Goal: Information Seeking & Learning: Check status

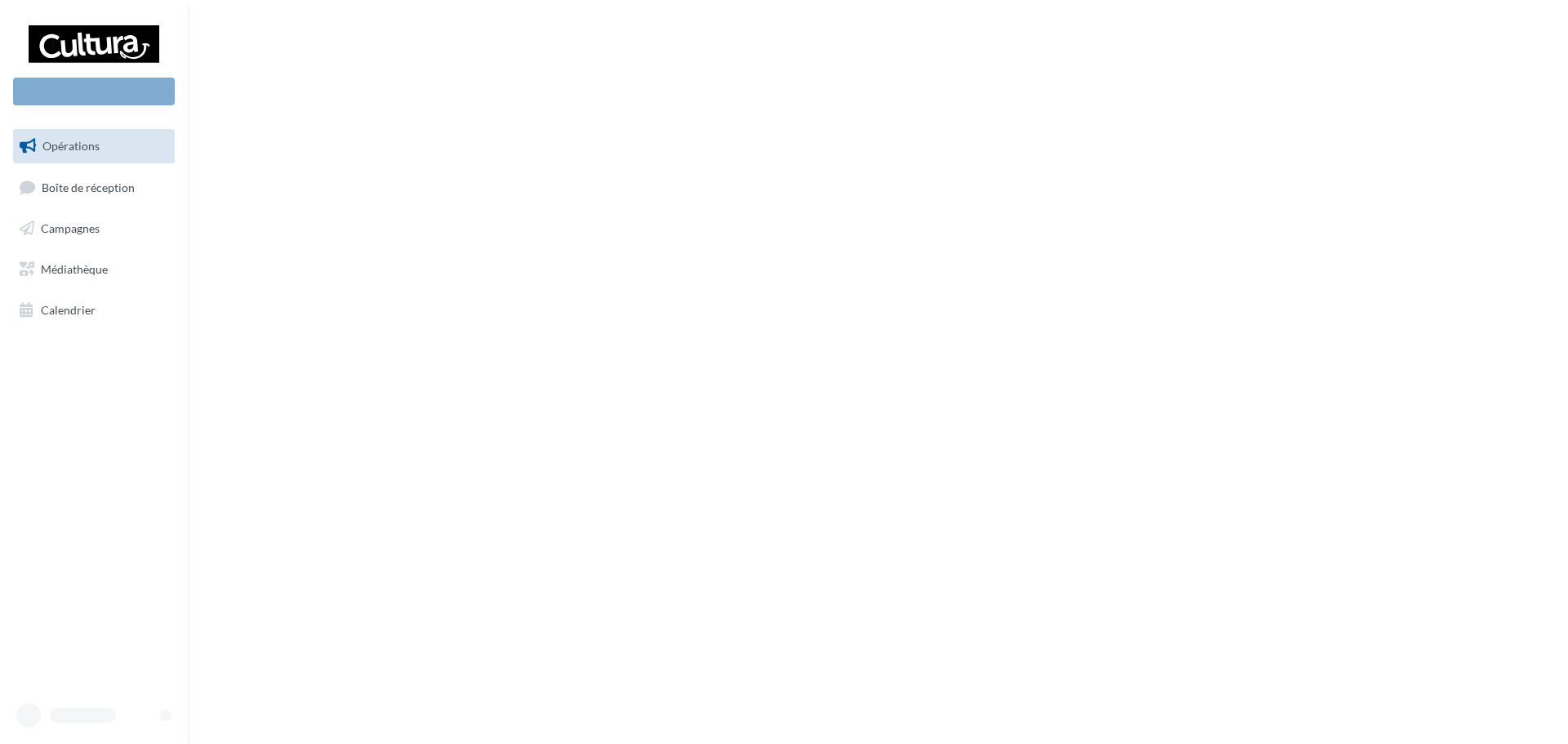
click at [120, 147] on link "Opérations" at bounding box center [94, 146] width 168 height 35
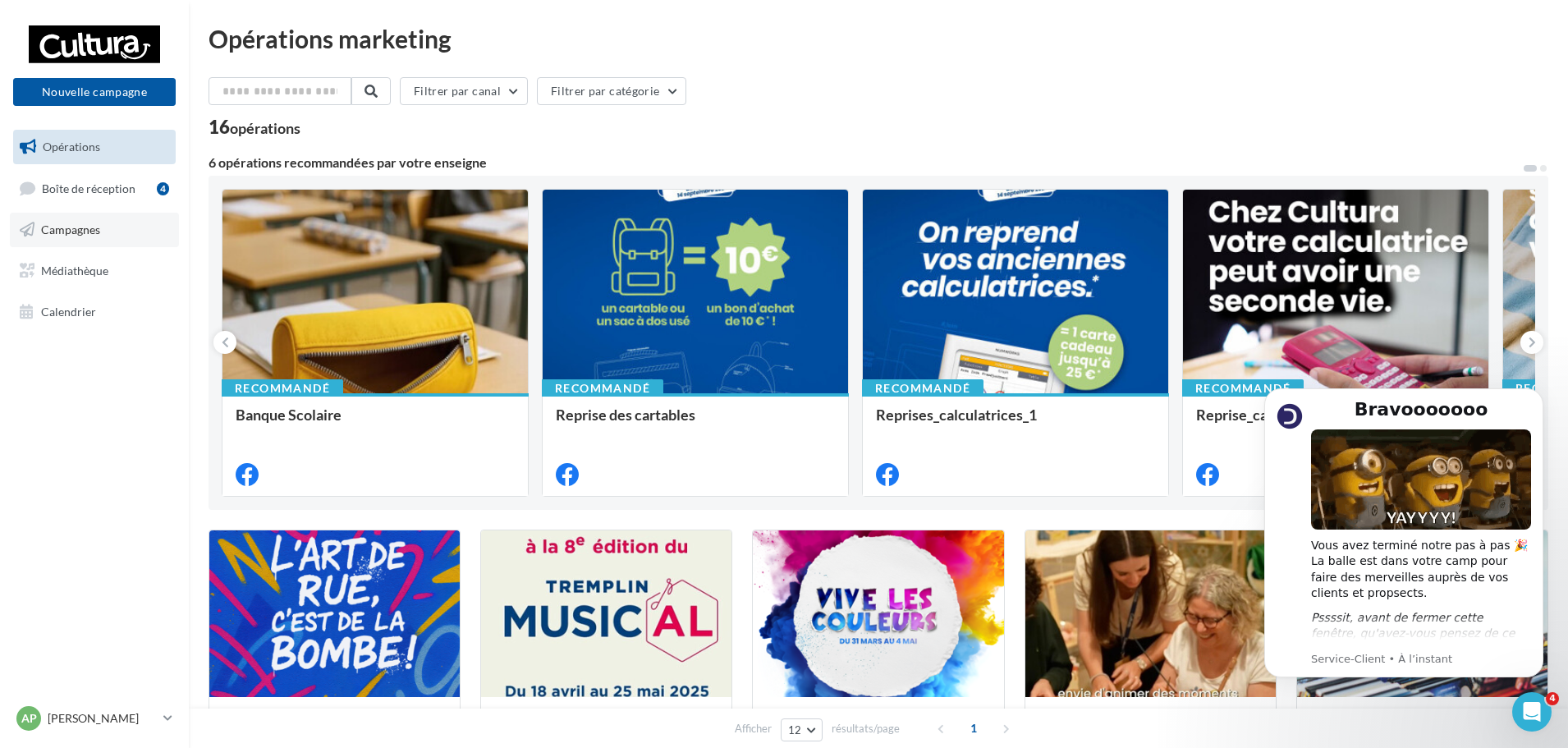
click at [97, 230] on span "Campagnes" at bounding box center [70, 230] width 59 height 14
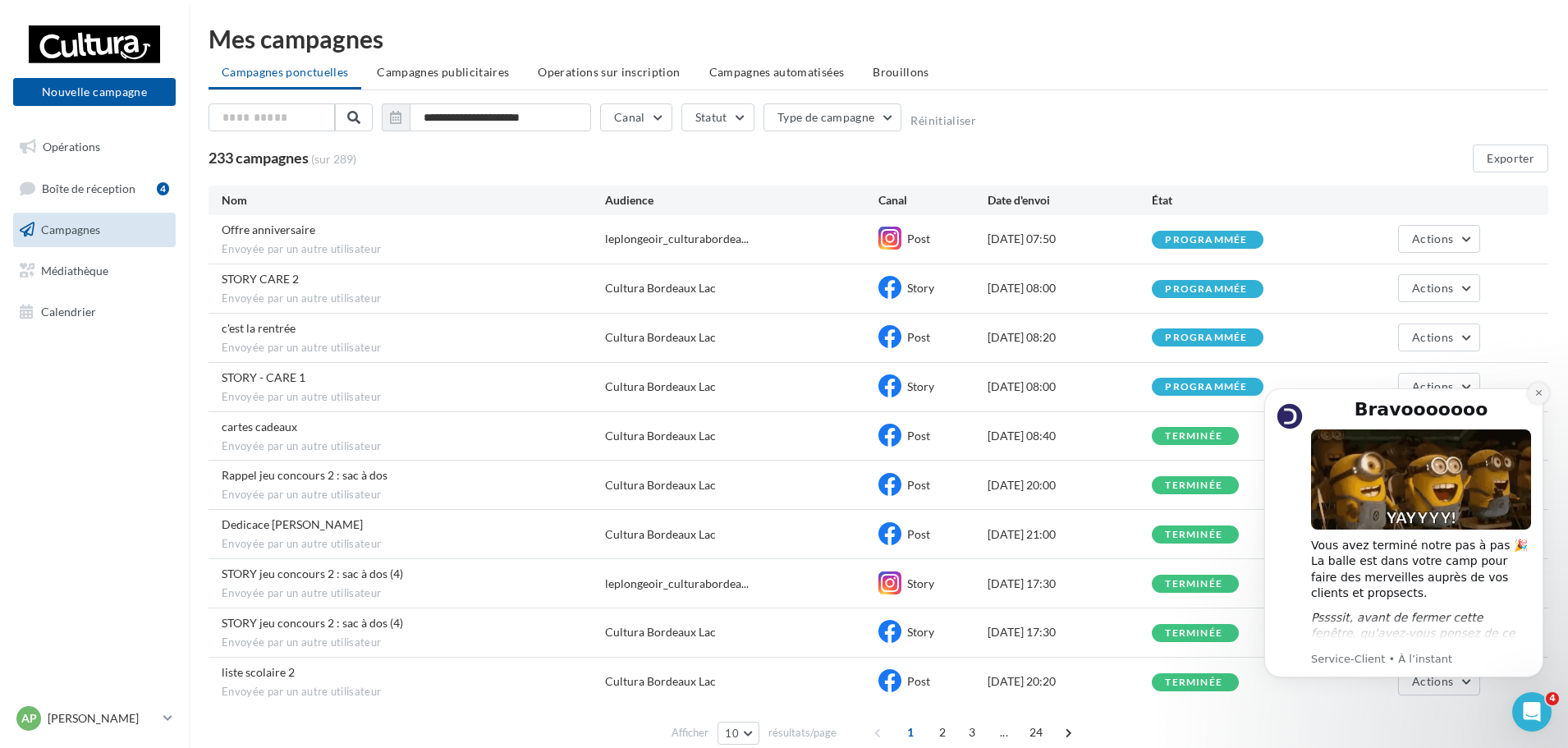
click at [1539, 391] on icon "Dismiss notification" at bounding box center [1538, 393] width 9 height 9
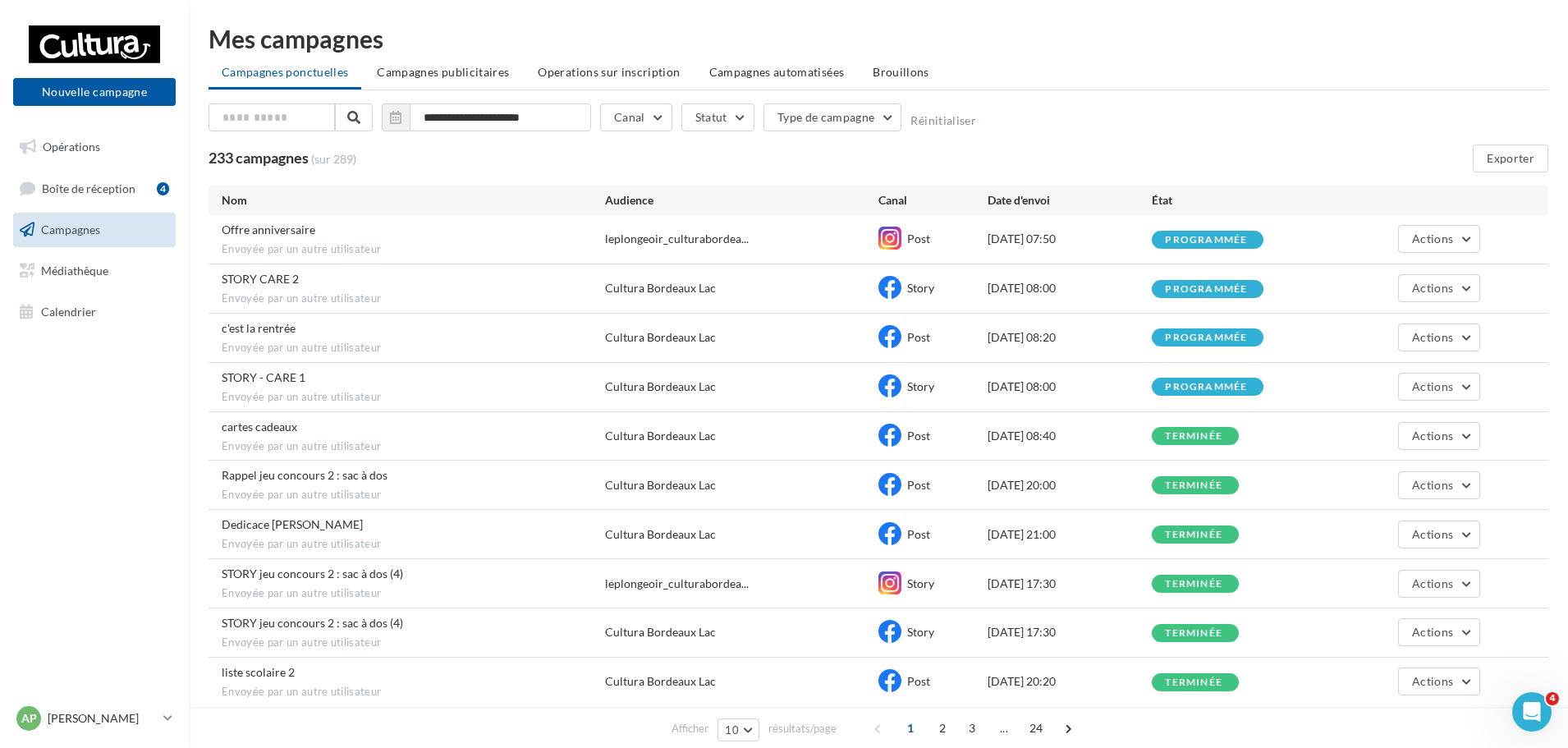
click at [1199, 386] on div "programmée" at bounding box center [1206, 387] width 82 height 11
click at [1431, 380] on span "Actions" at bounding box center [1433, 386] width 41 height 14
click at [1422, 435] on button "Voir les résultats" at bounding box center [1398, 425] width 164 height 42
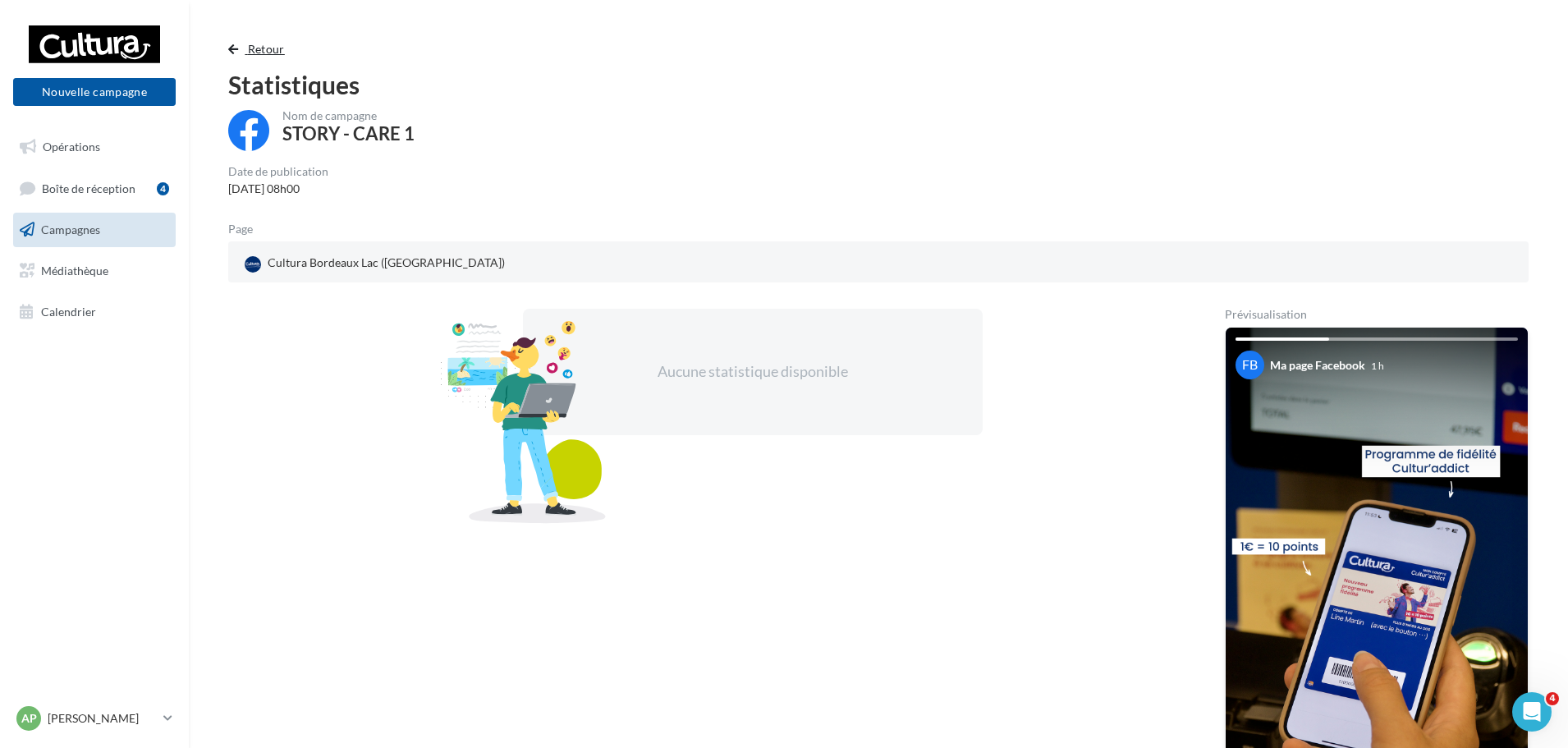
click at [240, 47] on button "Retour" at bounding box center [260, 49] width 63 height 19
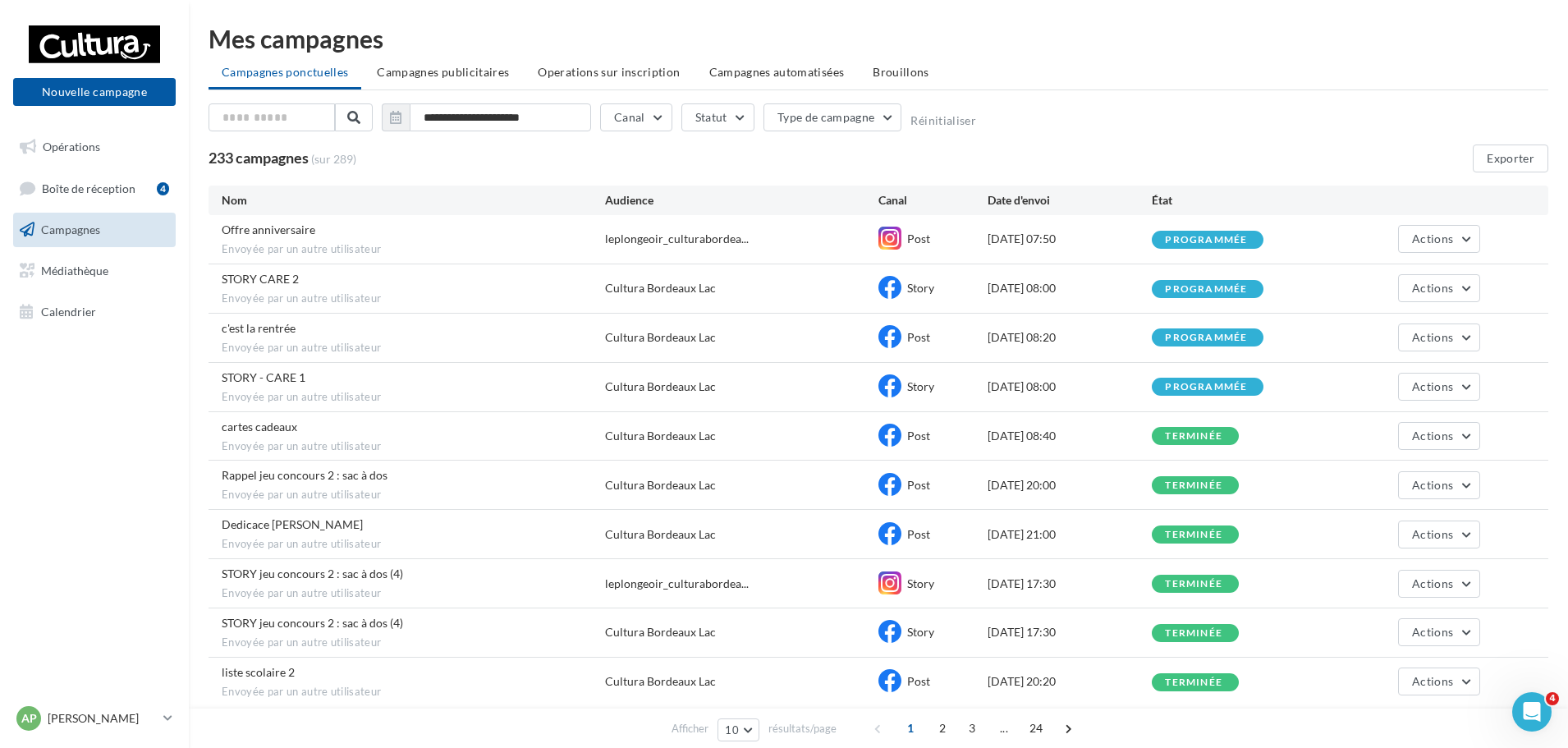
drag, startPoint x: 596, startPoint y: 394, endPoint x: 736, endPoint y: 393, distance: 140.0
click at [736, 393] on div "STORY - CARE 1 Envoyée par un autre utilisateur Cultura Bordeaux Lac Story 01/0…" at bounding box center [878, 387] width 1339 height 48
click at [1419, 391] on span "Actions" at bounding box center [1433, 386] width 41 height 14
click at [1416, 423] on button "Voir les résultats" at bounding box center [1398, 425] width 164 height 42
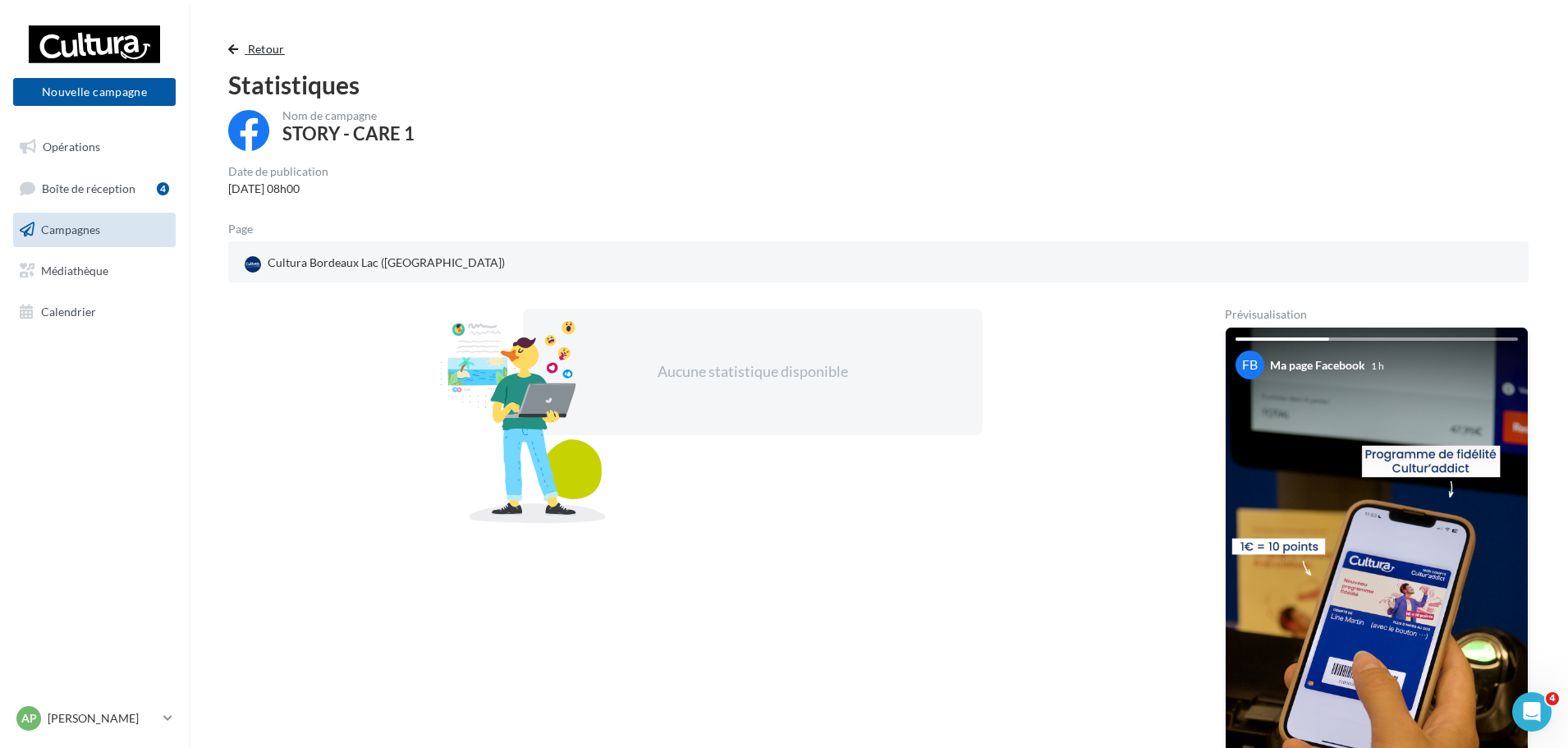
click at [273, 46] on span "Retour" at bounding box center [267, 48] width 37 height 14
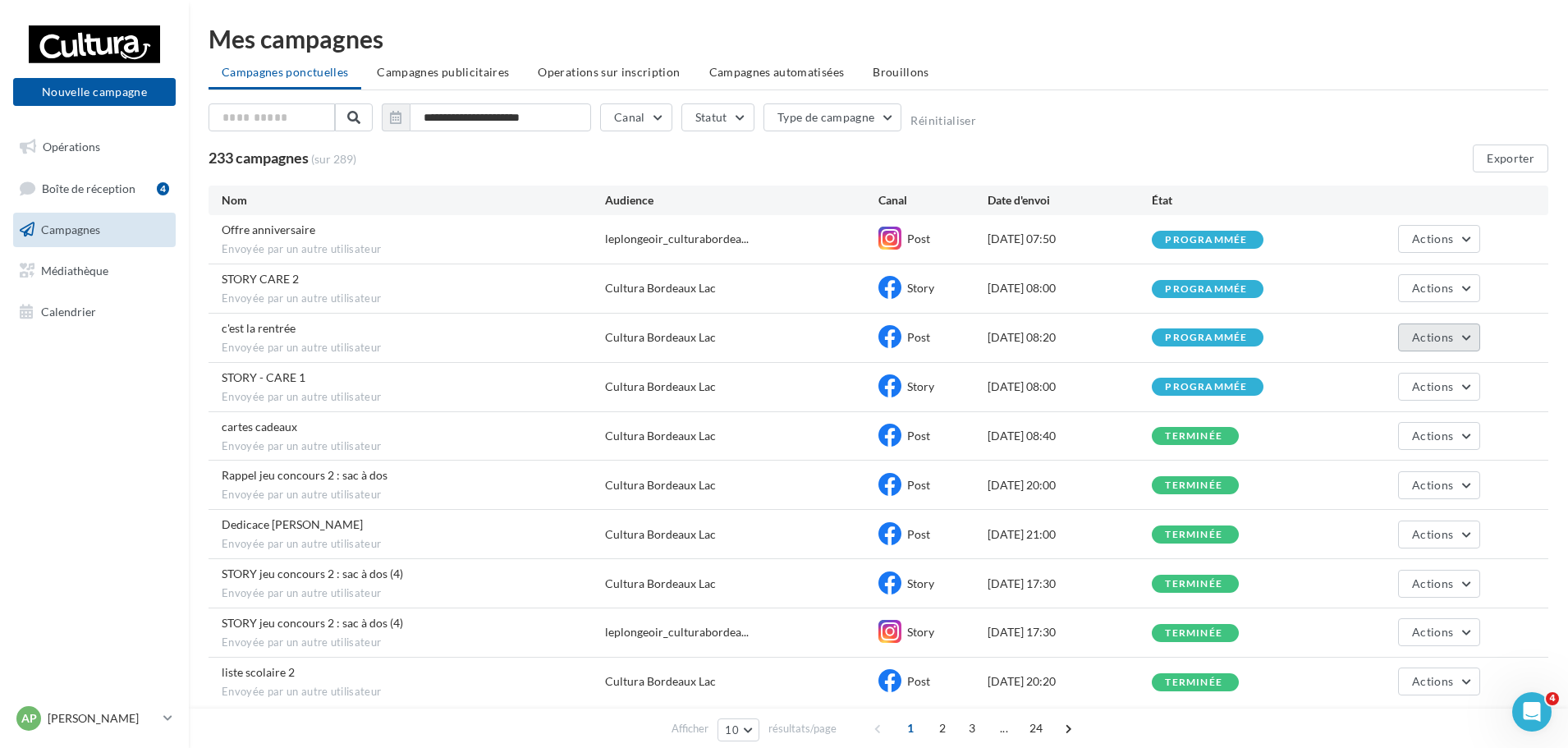
click at [1422, 337] on span "Actions" at bounding box center [1433, 337] width 41 height 14
click at [1426, 377] on button "Voir les résultats" at bounding box center [1398, 376] width 164 height 42
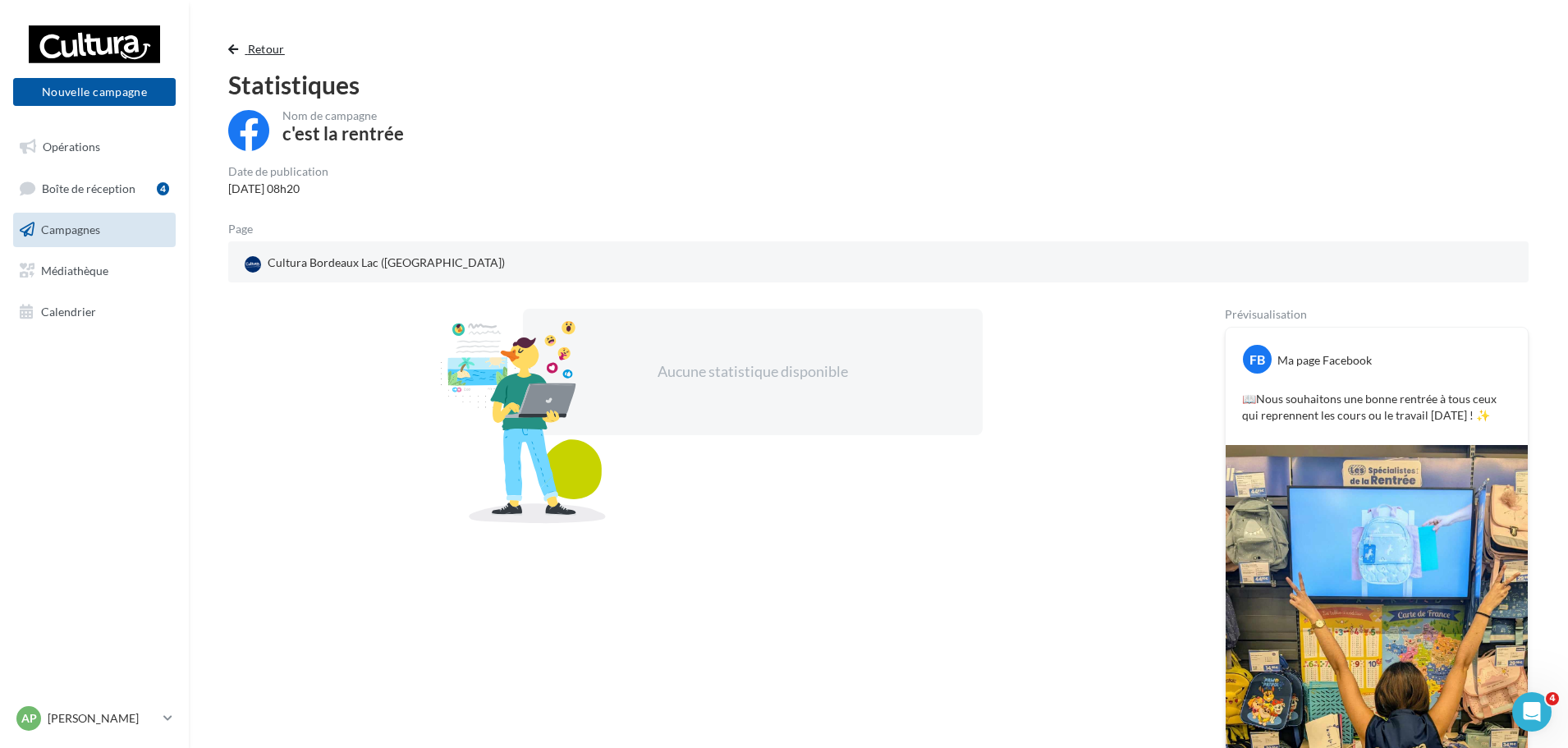
click at [232, 52] on span "button" at bounding box center [234, 49] width 10 height 12
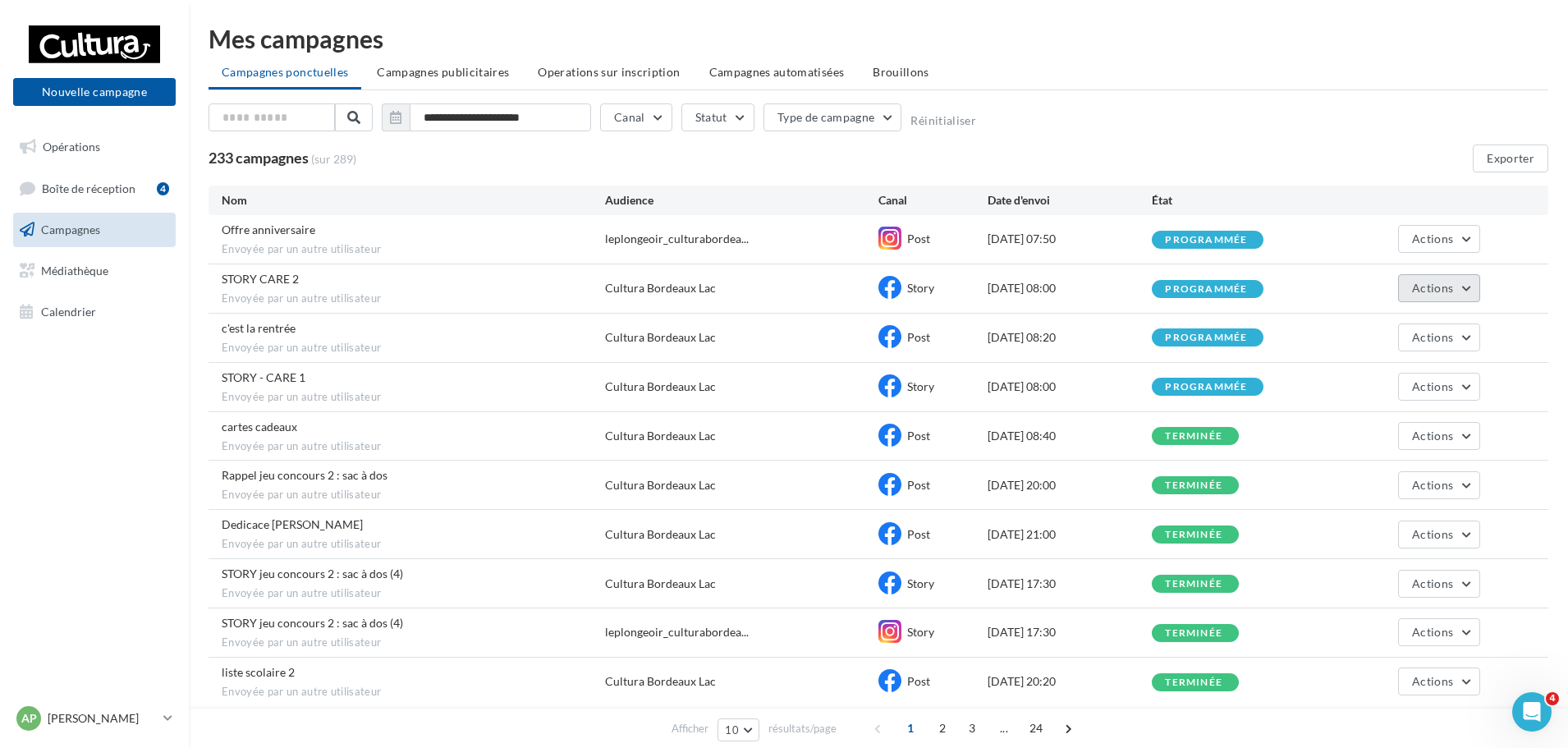
click at [1423, 281] on span "Actions" at bounding box center [1433, 288] width 41 height 14
click at [1425, 332] on button "Voir les résultats" at bounding box center [1398, 327] width 164 height 42
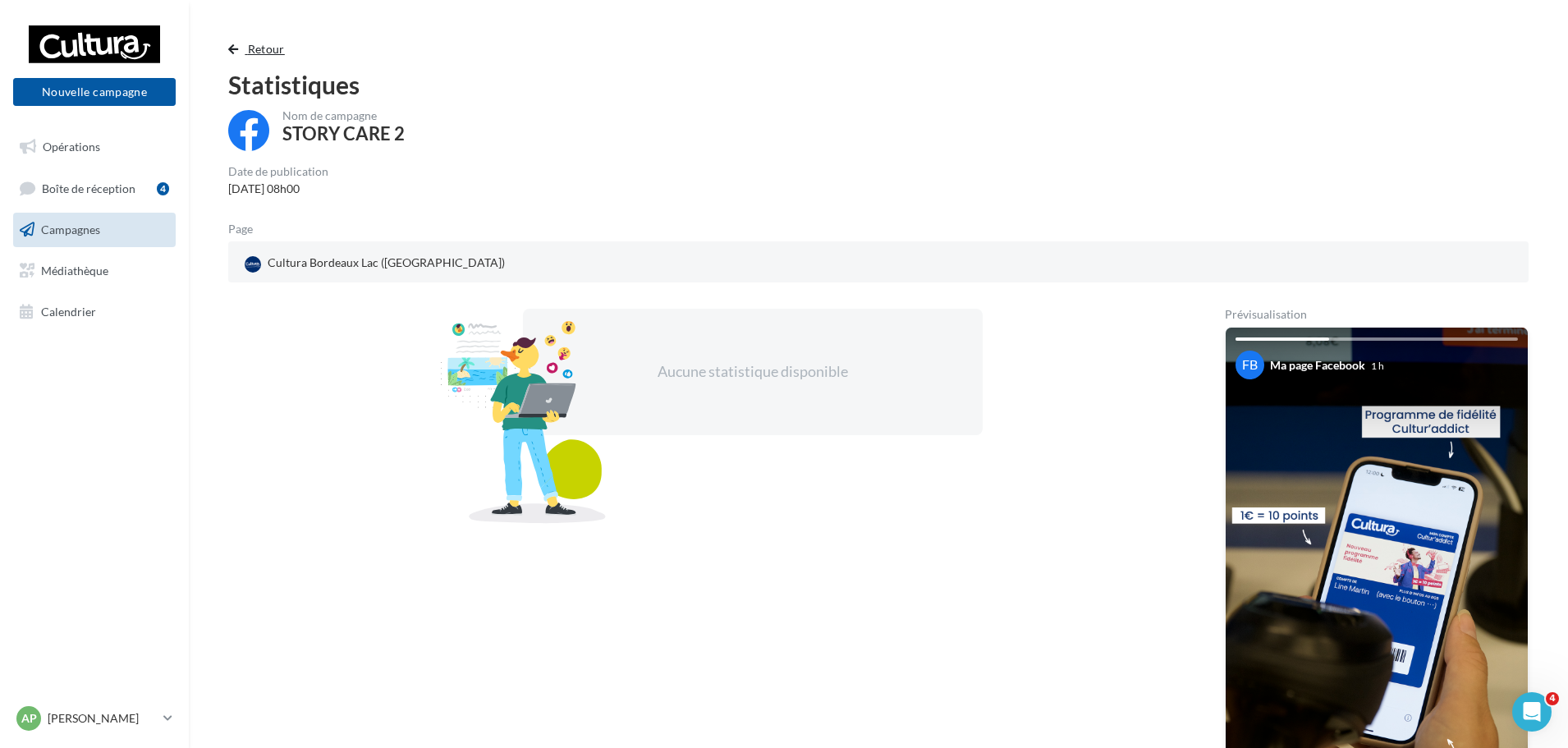
click at [262, 47] on span "Retour" at bounding box center [267, 48] width 37 height 14
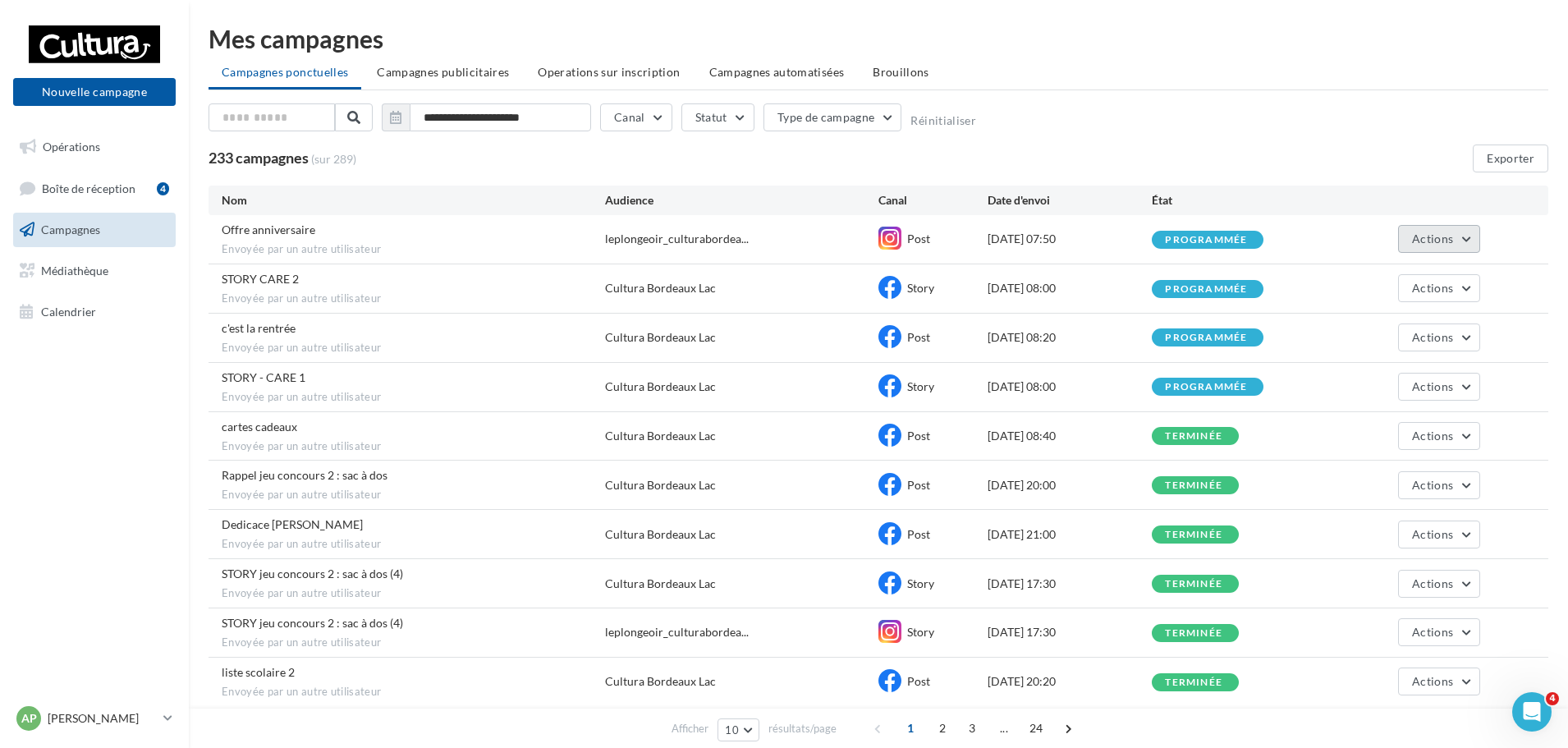
click at [1430, 238] on span "Actions" at bounding box center [1433, 238] width 41 height 14
click at [1416, 277] on button "Voir les résultats" at bounding box center [1398, 278] width 164 height 42
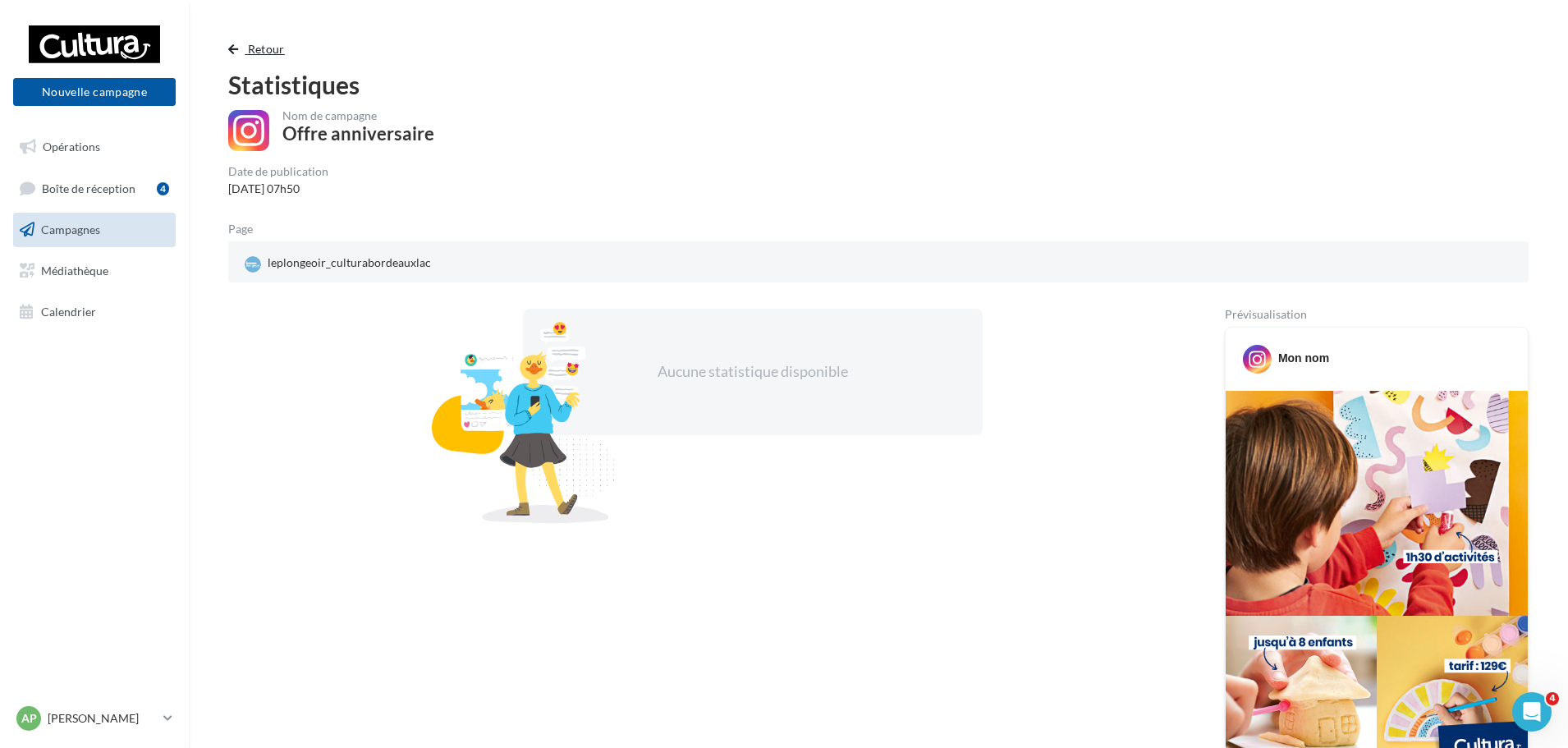
click at [250, 41] on button "Retour" at bounding box center [260, 49] width 63 height 19
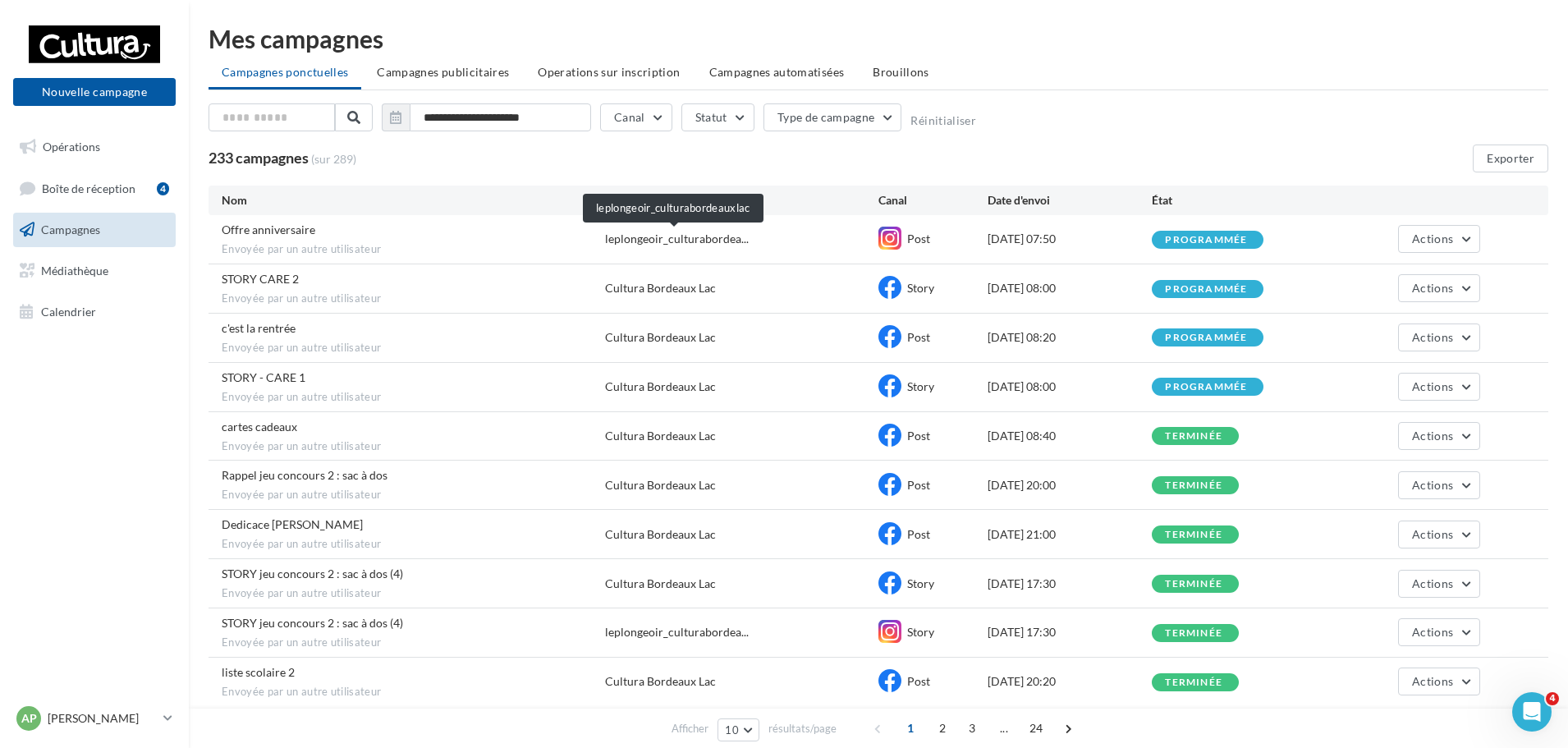
click at [716, 242] on span "leplongeoir_culturabordea..." at bounding box center [677, 238] width 144 height 16
click at [749, 241] on div "leplongeoir_culturabordea..." at bounding box center [742, 238] width 273 height 16
drag, startPoint x: 606, startPoint y: 241, endPoint x: 793, endPoint y: 231, distance: 187.3
click at [793, 231] on div "leplongeoir_culturabordea..." at bounding box center [742, 238] width 273 height 16
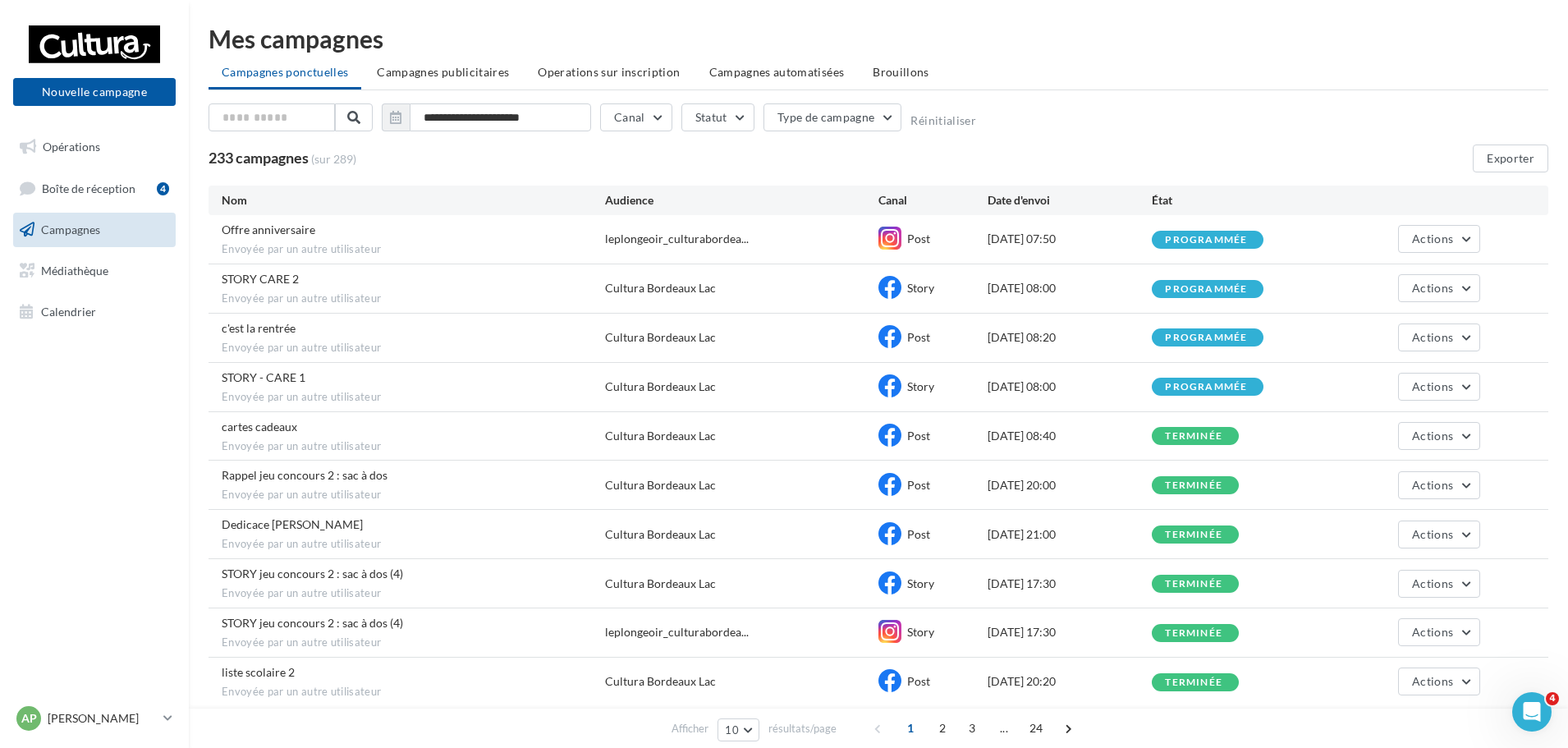
click at [606, 252] on div "Offre anniversaire Envoyée par un autre utilisateur leplongeoir_culturabordea..…" at bounding box center [878, 239] width 1339 height 48
drag, startPoint x: 597, startPoint y: 242, endPoint x: 770, endPoint y: 252, distance: 173.3
click at [770, 252] on div "Offre anniversaire Envoyée par un autre utilisateur leplongeoir_culturabordea..…" at bounding box center [878, 239] width 1339 height 48
click at [763, 244] on div "leplongeoir_culturabordea..." at bounding box center [742, 238] width 273 height 16
drag, startPoint x: 761, startPoint y: 242, endPoint x: 590, endPoint y: 231, distance: 171.4
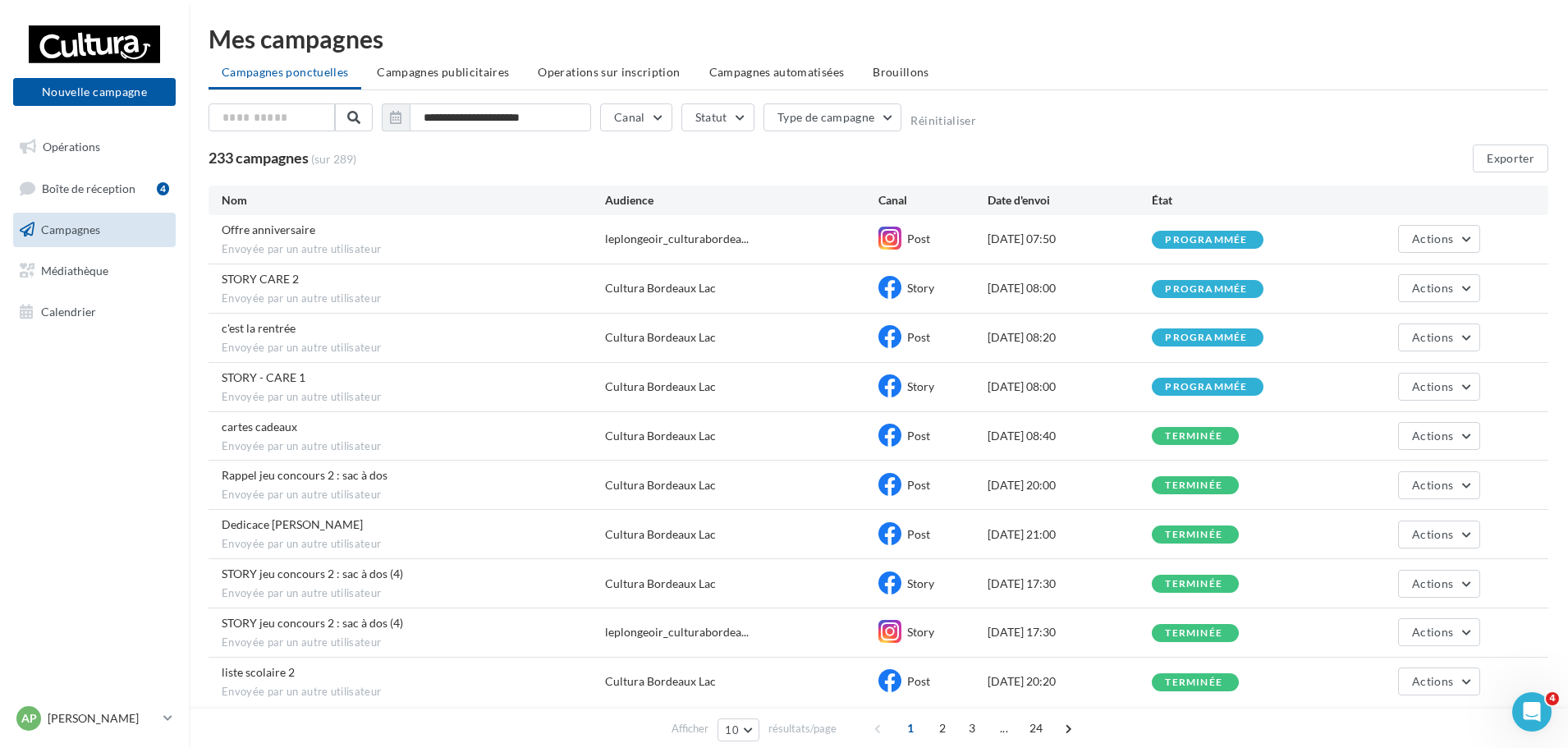
click at [590, 231] on div "Offre anniversaire Envoyée par un autre utilisateur leplongeoir_culturabordea..…" at bounding box center [878, 239] width 1339 height 48
click at [1295, 38] on div "Mes campagnes" at bounding box center [878, 38] width 1339 height 25
click at [710, 236] on span "leplongeoir_culturabordea..." at bounding box center [677, 238] width 144 height 16
click at [778, 222] on div "Offre anniversaire Envoyée par un autre utilisateur leplongeoir_culturabordea..…" at bounding box center [878, 239] width 1339 height 48
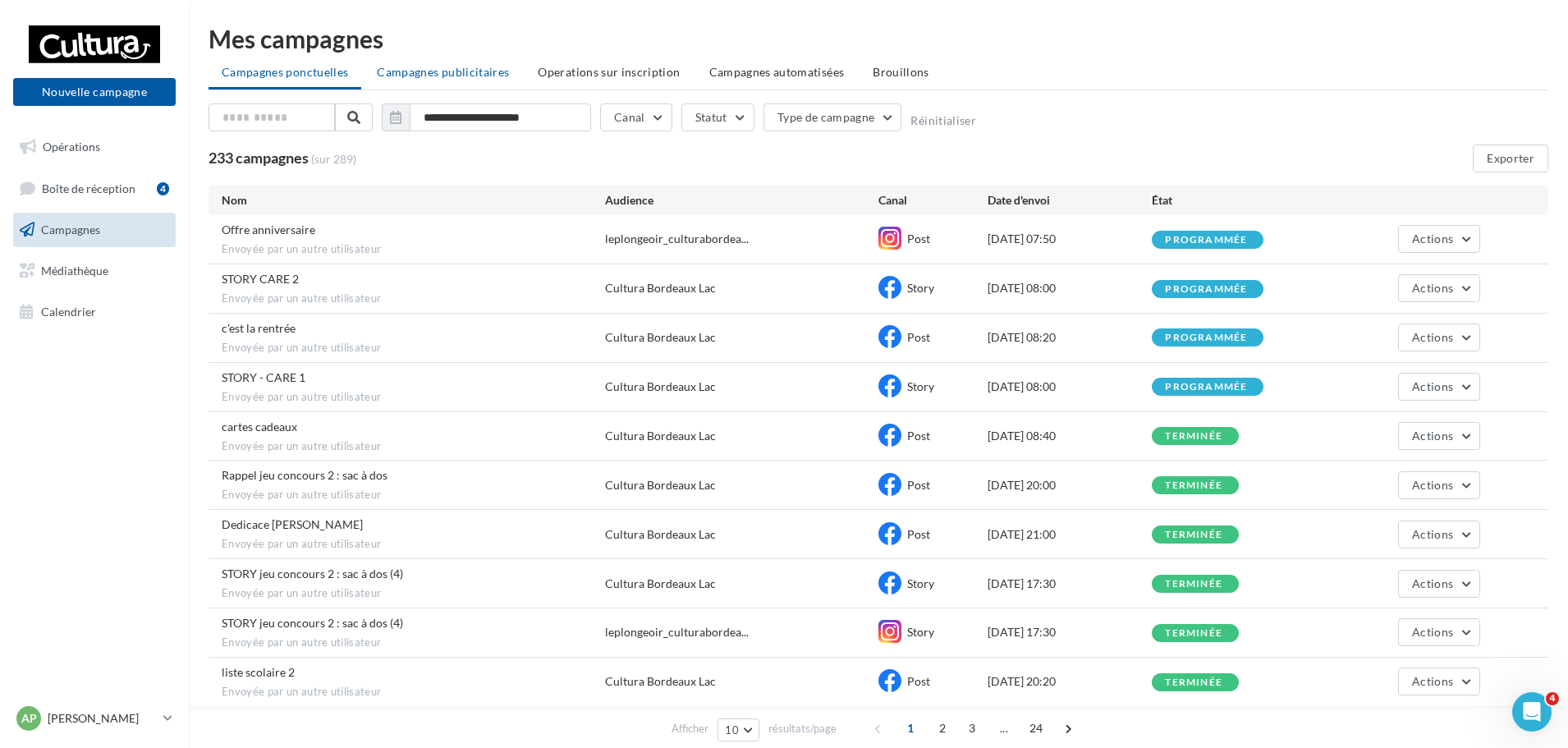
click at [475, 84] on li "Campagnes publicitaires" at bounding box center [443, 72] width 158 height 30
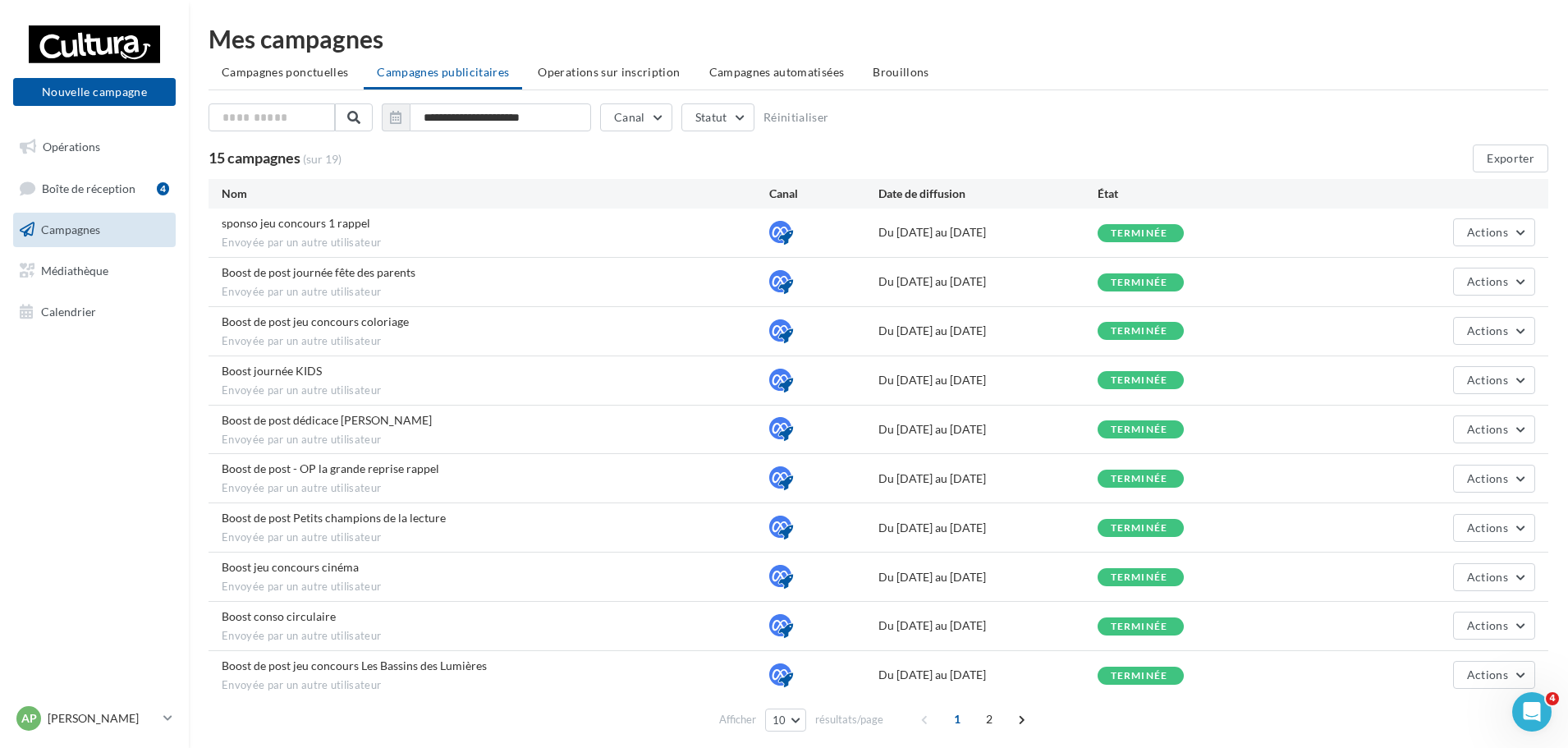
drag, startPoint x: 878, startPoint y: 227, endPoint x: 1068, endPoint y: 230, distance: 190.0
click at [1068, 230] on div "Du 31/07/2025 au 07/08/2025" at bounding box center [988, 232] width 219 height 16
click at [1066, 246] on div "sponso jeu concours 1 rappel Envoyée par un autre utilisateur Du 31/07/2025 au …" at bounding box center [878, 232] width 1339 height 48
click at [781, 230] on icon at bounding box center [781, 231] width 23 height 23
click at [1472, 240] on button "Actions" at bounding box center [1493, 232] width 82 height 28
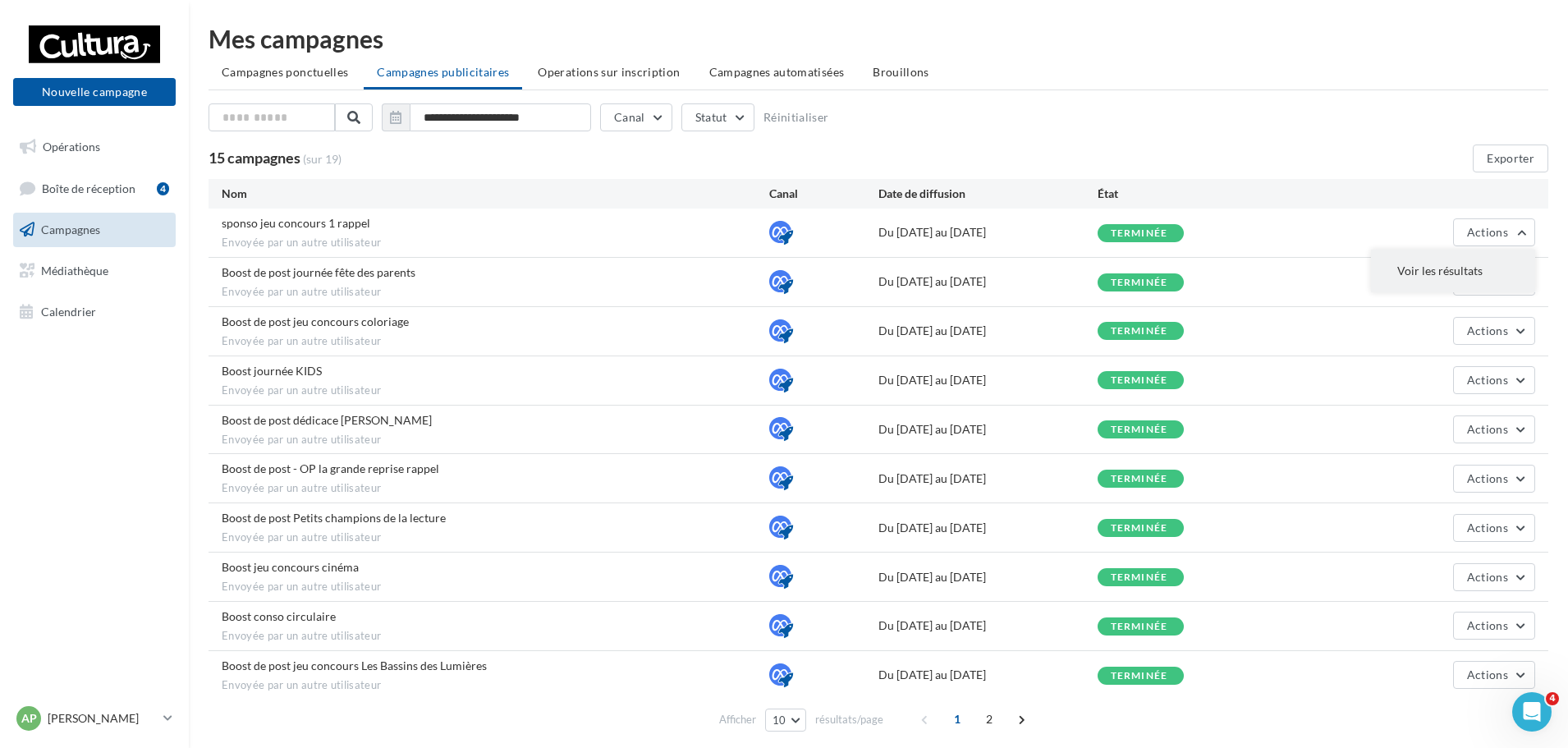
click at [1458, 275] on button "Voir les résultats" at bounding box center [1453, 271] width 164 height 42
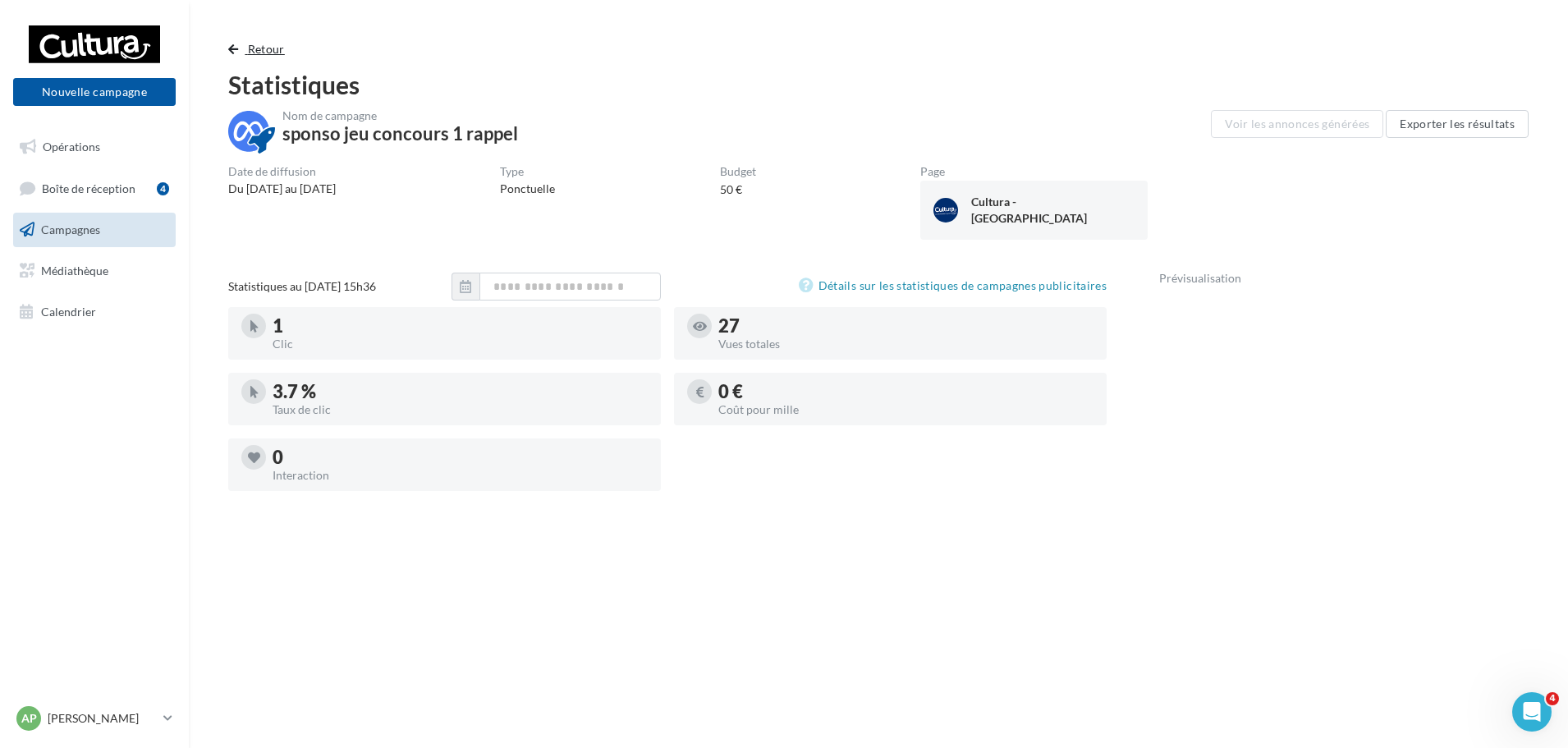
click at [232, 58] on button "Retour" at bounding box center [260, 49] width 63 height 19
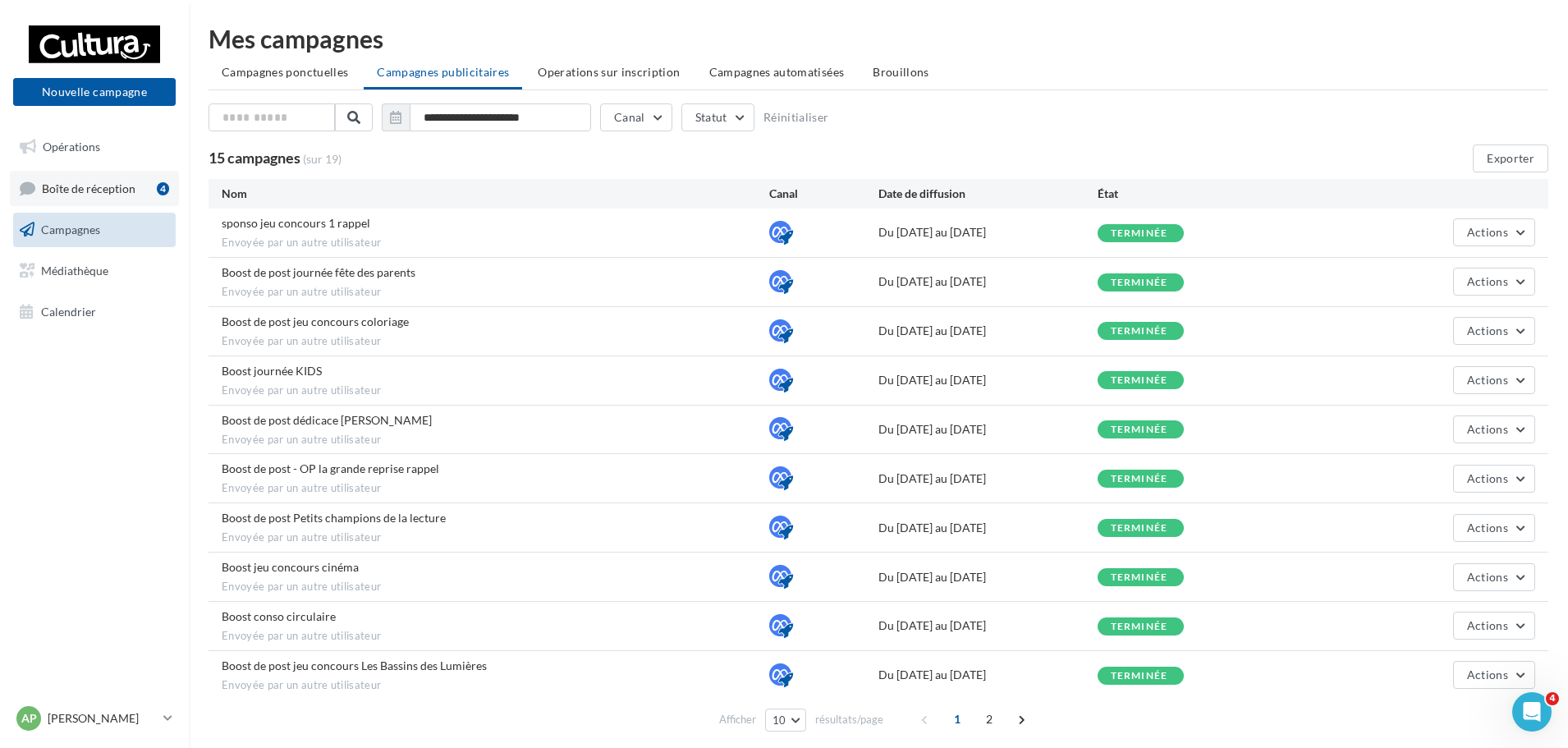
click at [76, 200] on link "Boîte de réception 4" at bounding box center [95, 189] width 169 height 36
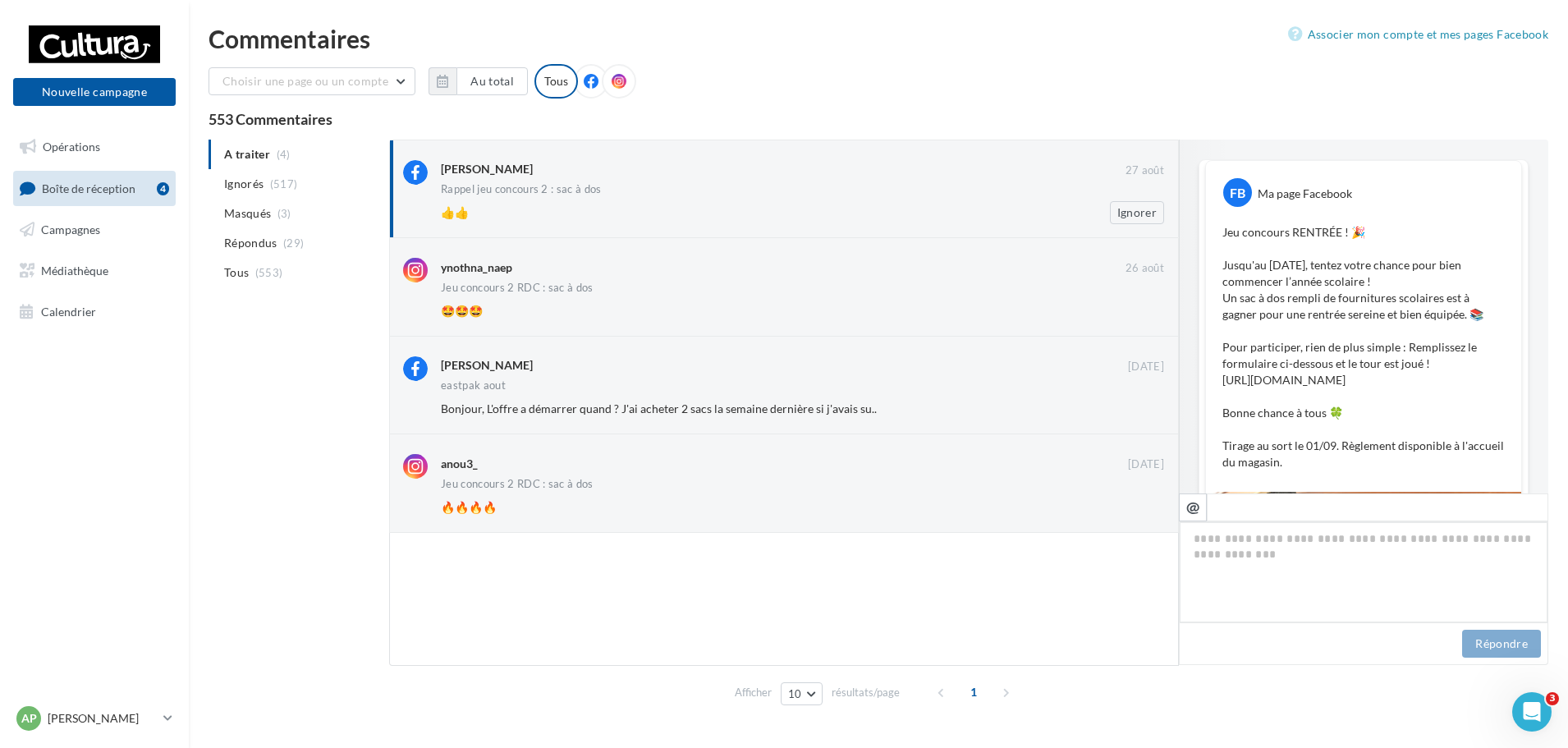
scroll to position [587, 0]
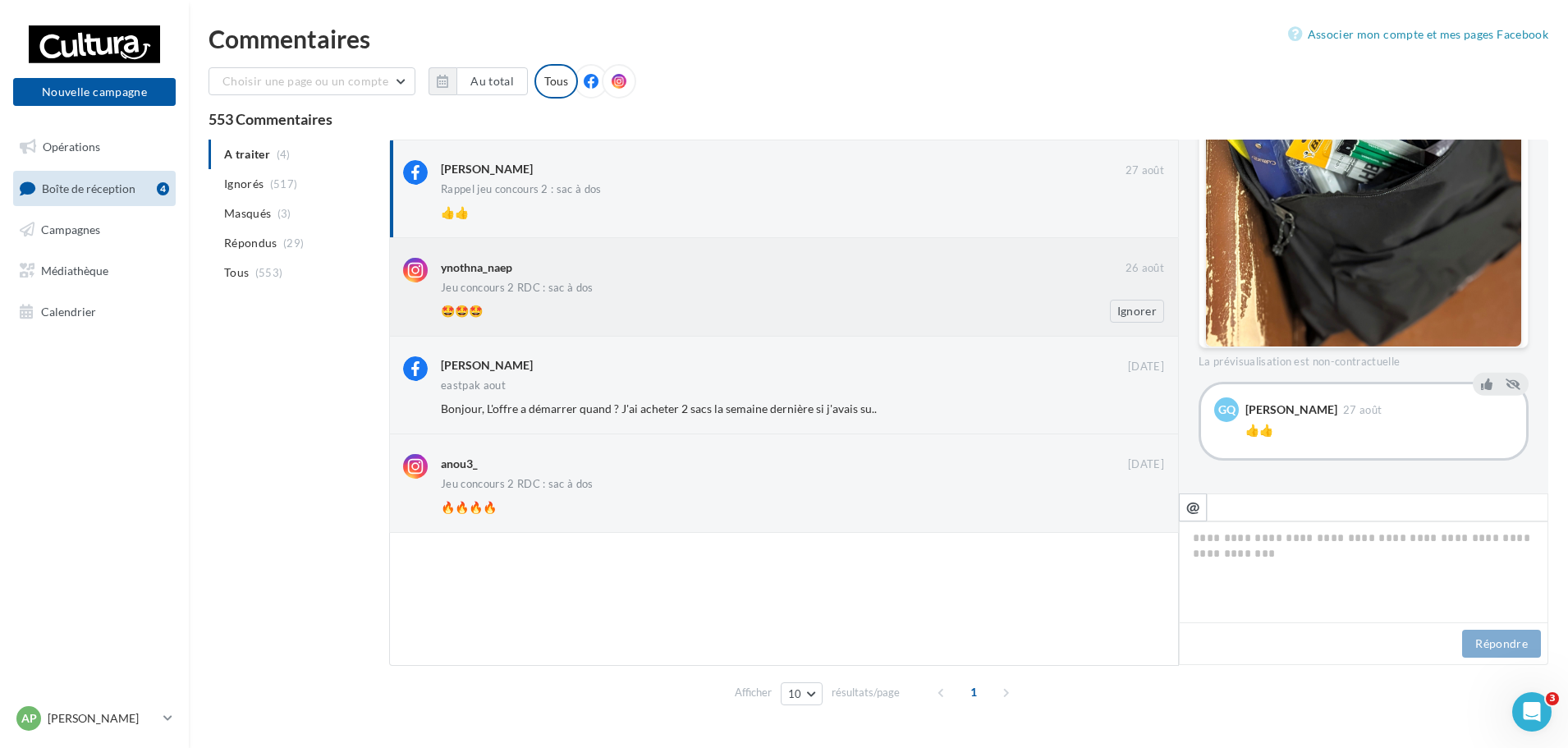
click at [567, 312] on div "🤩🤩🤩" at bounding box center [749, 311] width 616 height 16
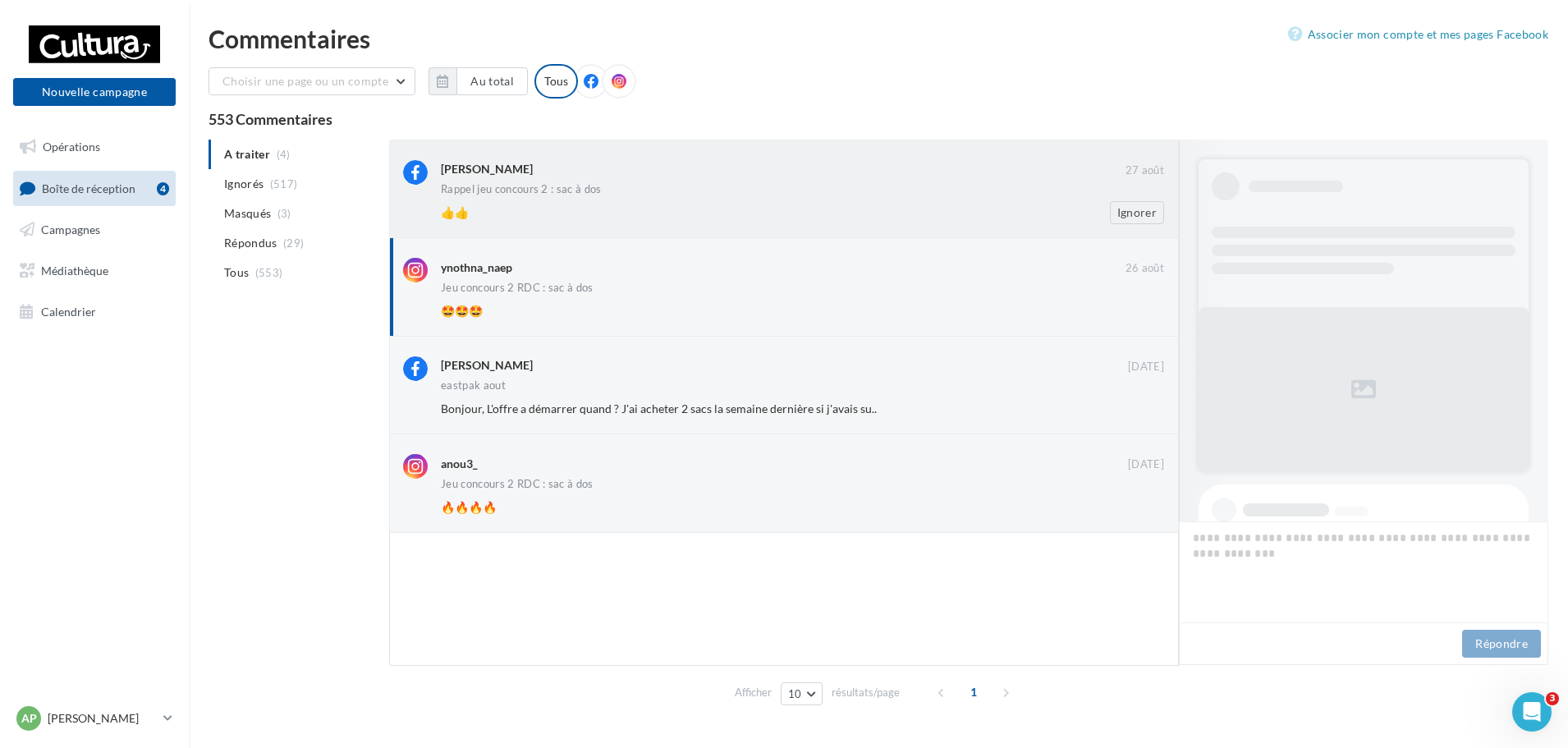
click at [594, 203] on div "👍👍 Ignorer" at bounding box center [809, 213] width 737 height 23
click at [978, 274] on div "ynothna_naep" at bounding box center [783, 266] width 685 height 17
click at [960, 362] on div "Margaux Loussouarn" at bounding box center [785, 365] width 687 height 17
click at [845, 486] on div "Jeu concours 2 RDC : sac à dos" at bounding box center [803, 485] width 723 height 14
click at [843, 214] on div "👍👍" at bounding box center [749, 212] width 616 height 16
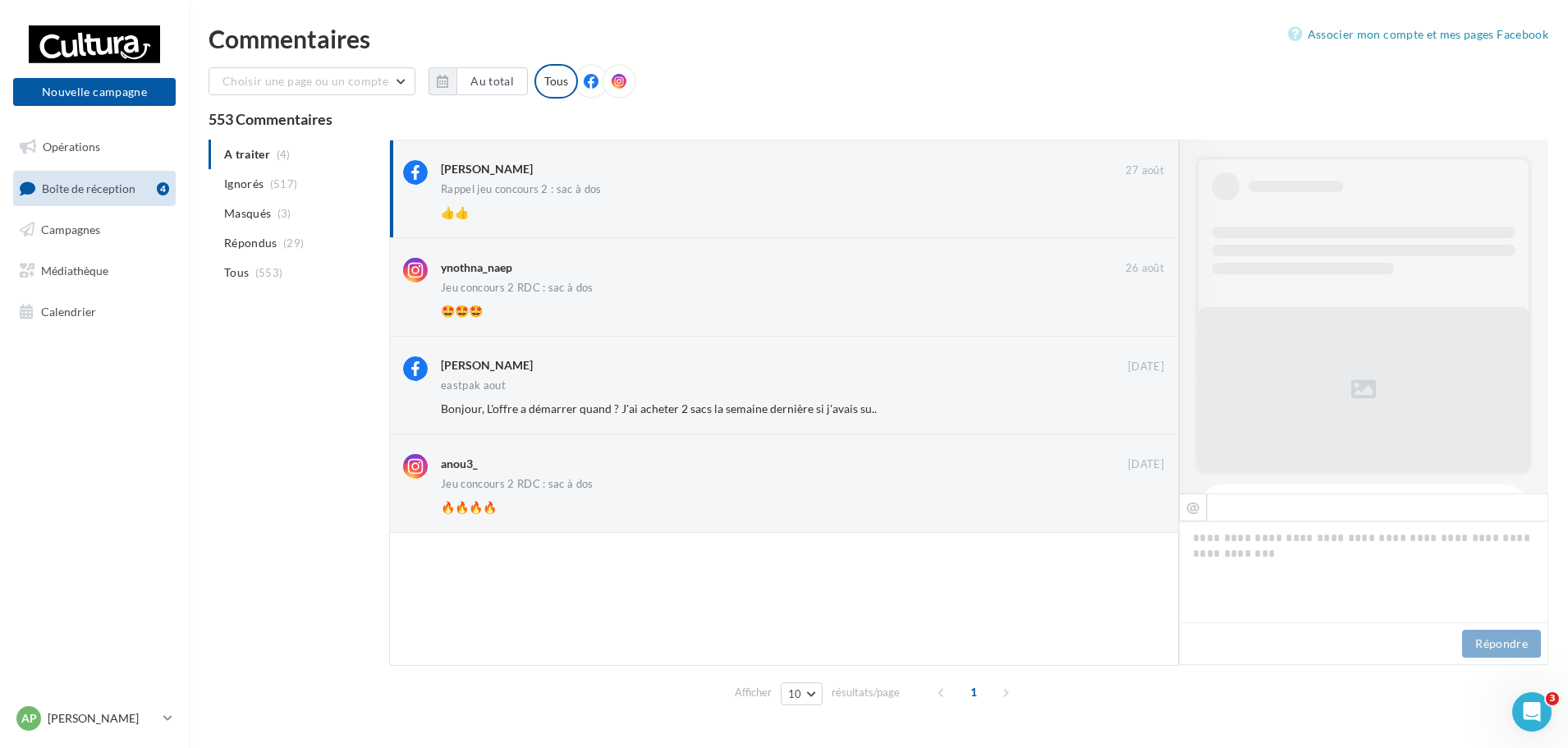
click at [770, 50] on div "Commentaires" at bounding box center [878, 38] width 1339 height 25
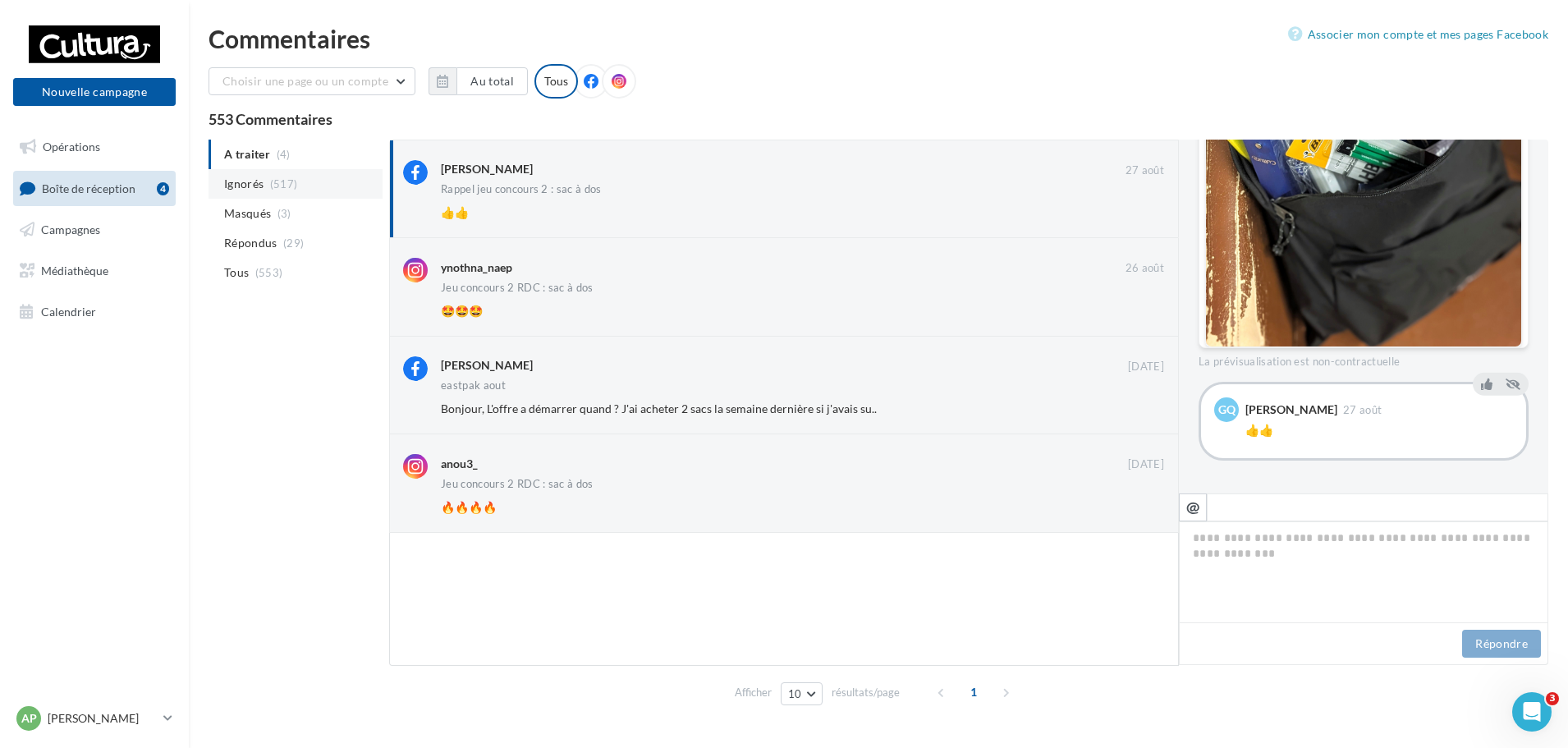
click at [301, 197] on li "Ignorés (517)" at bounding box center [295, 184] width 174 height 30
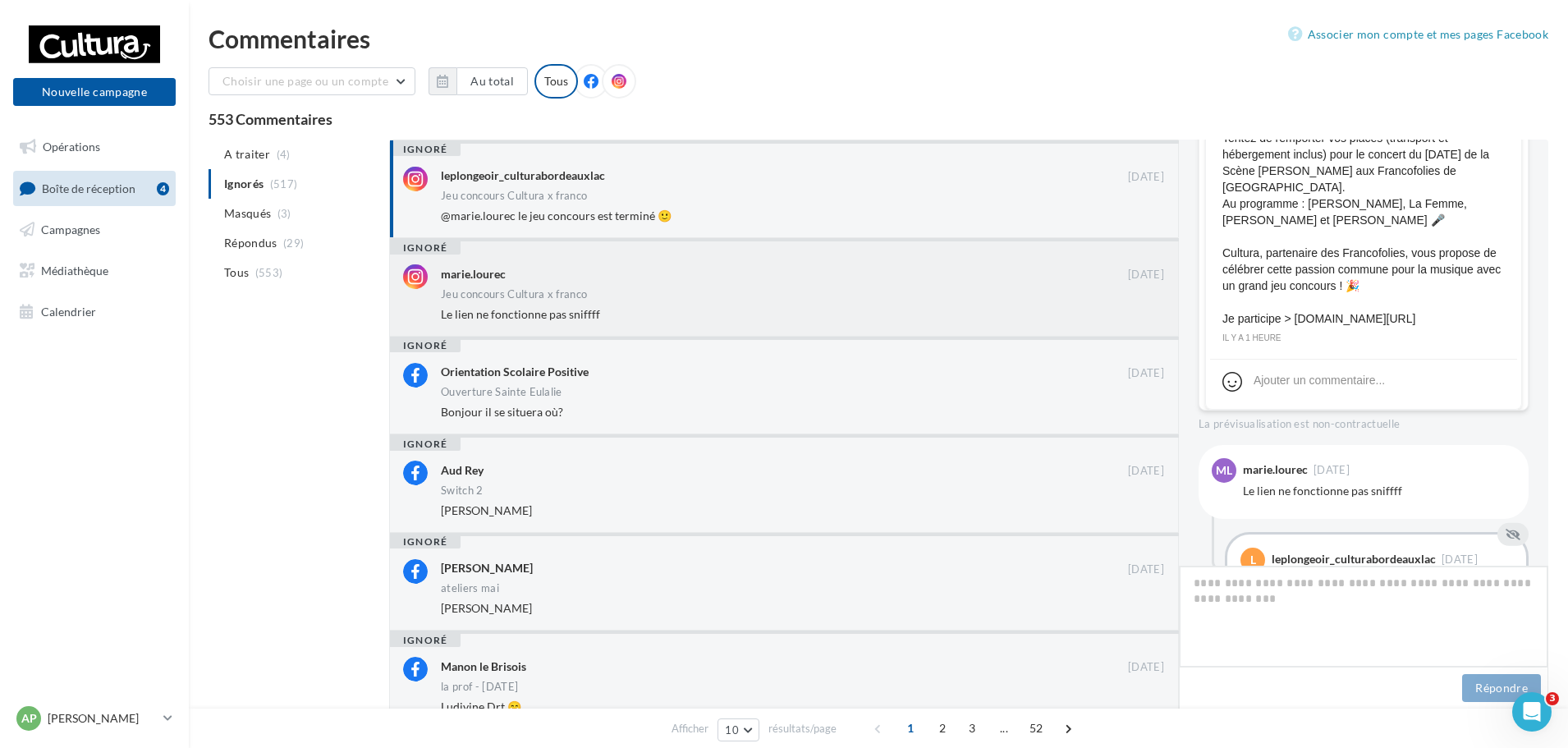
scroll to position [596, 0]
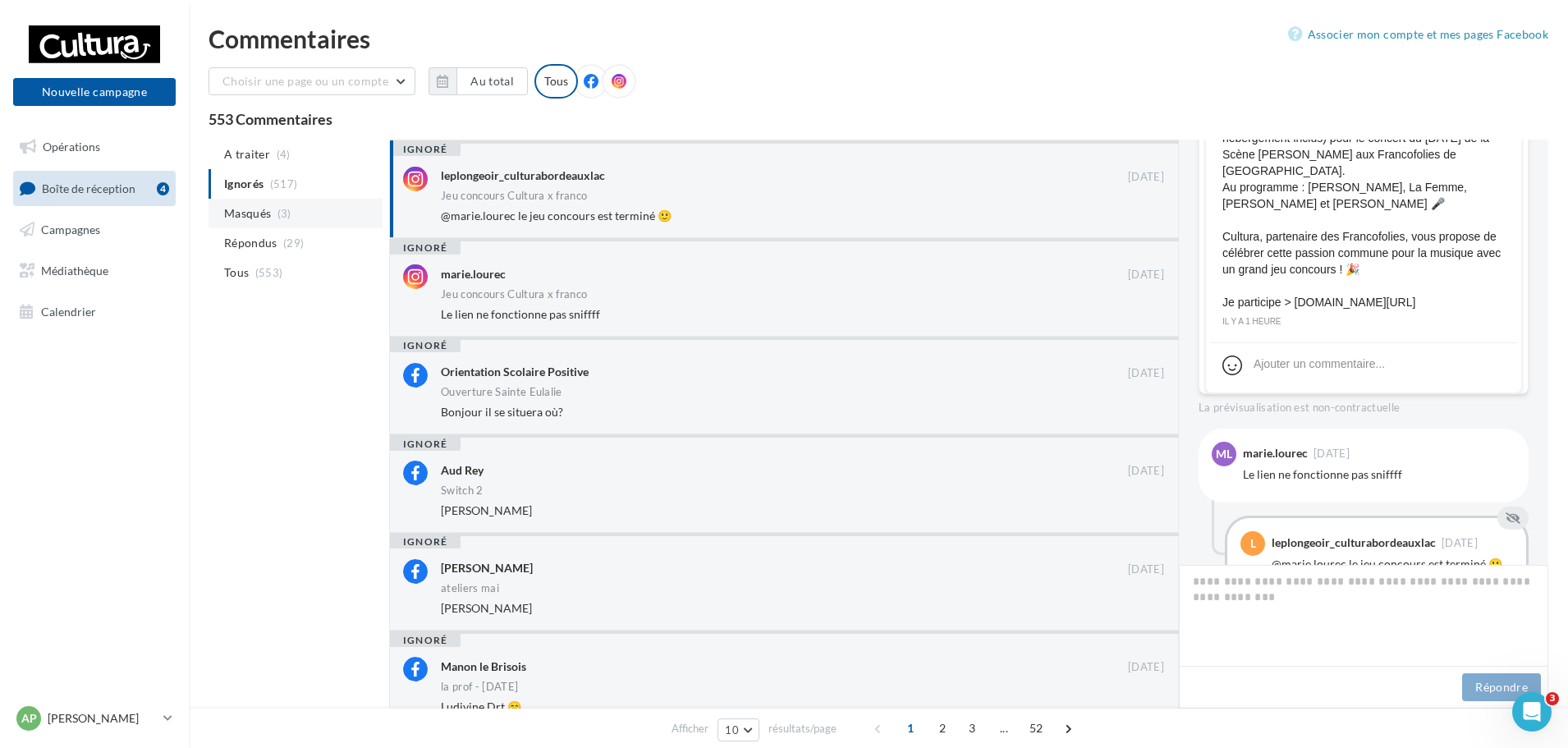
click at [266, 224] on li "Masqués (3)" at bounding box center [295, 213] width 174 height 30
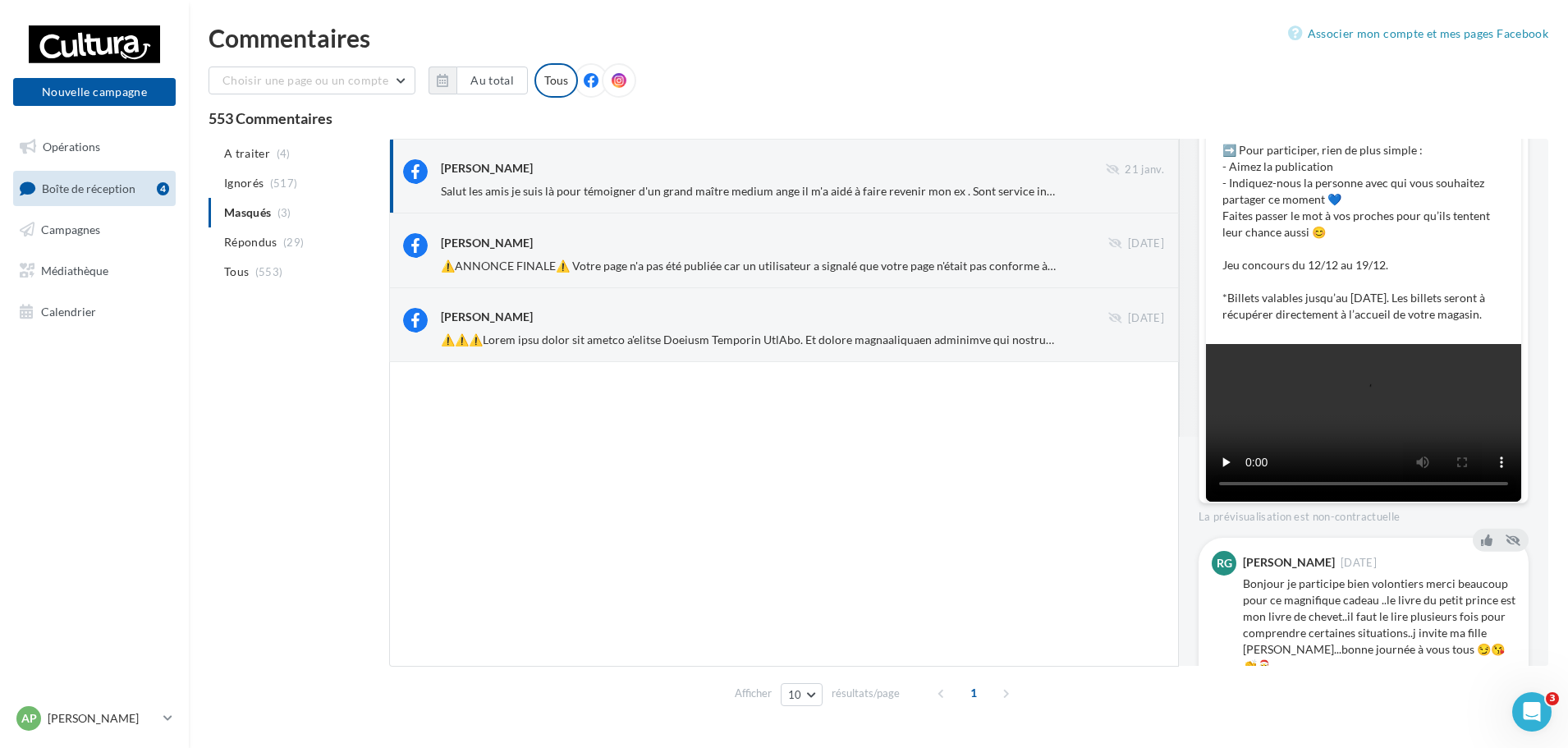
scroll to position [0, 0]
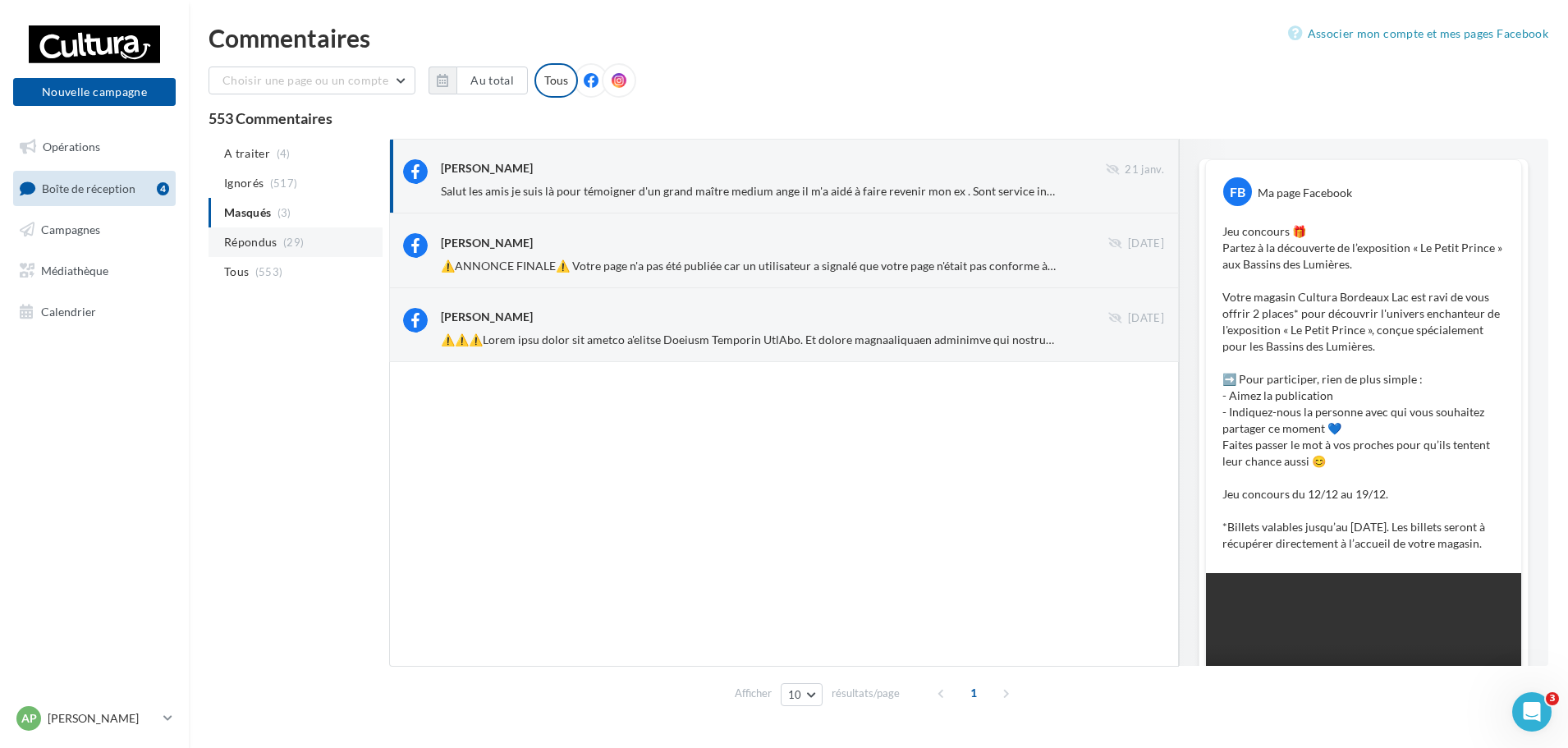
click at [273, 233] on li "Répondus (29)" at bounding box center [295, 242] width 174 height 30
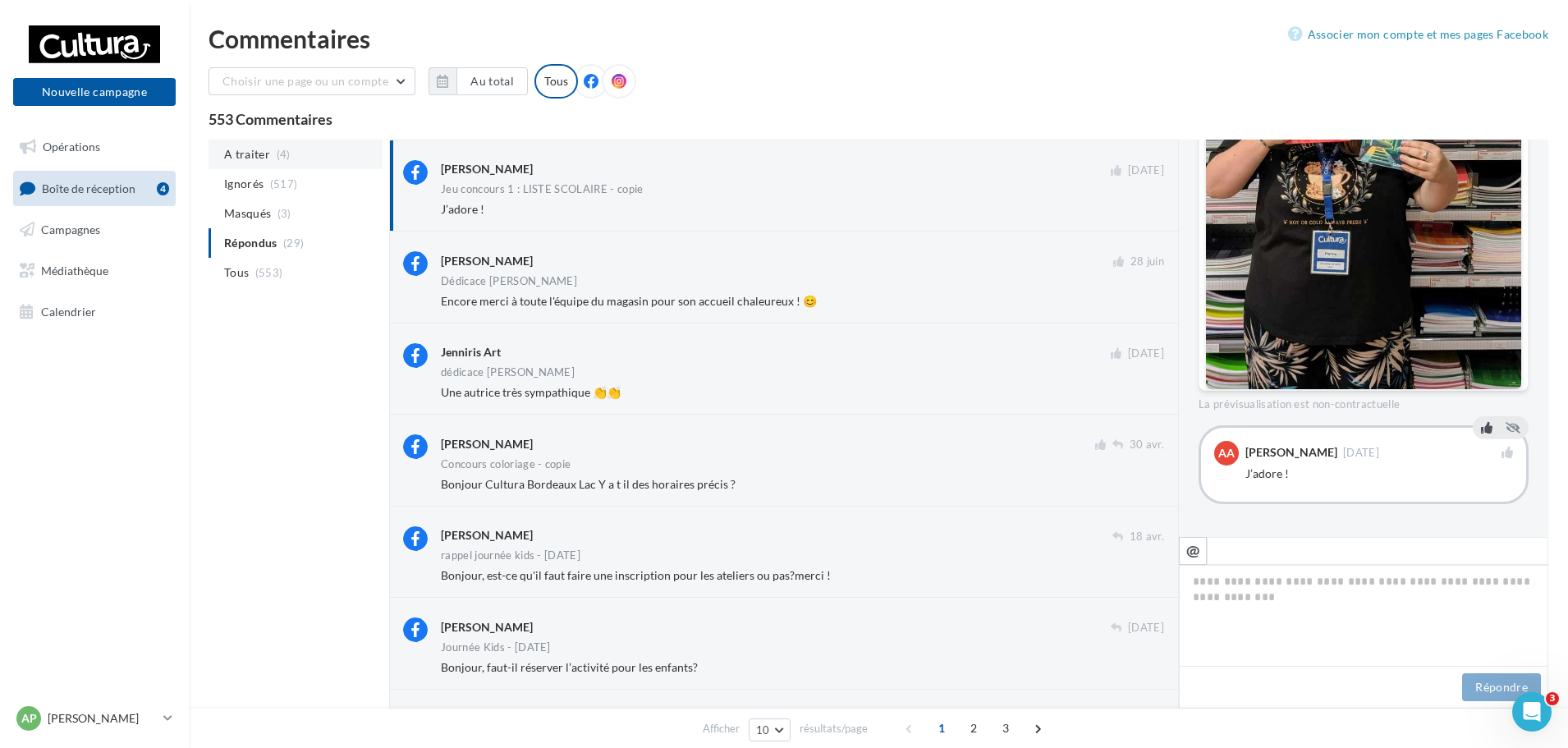
click at [273, 160] on li "A traiter (4)" at bounding box center [295, 154] width 174 height 30
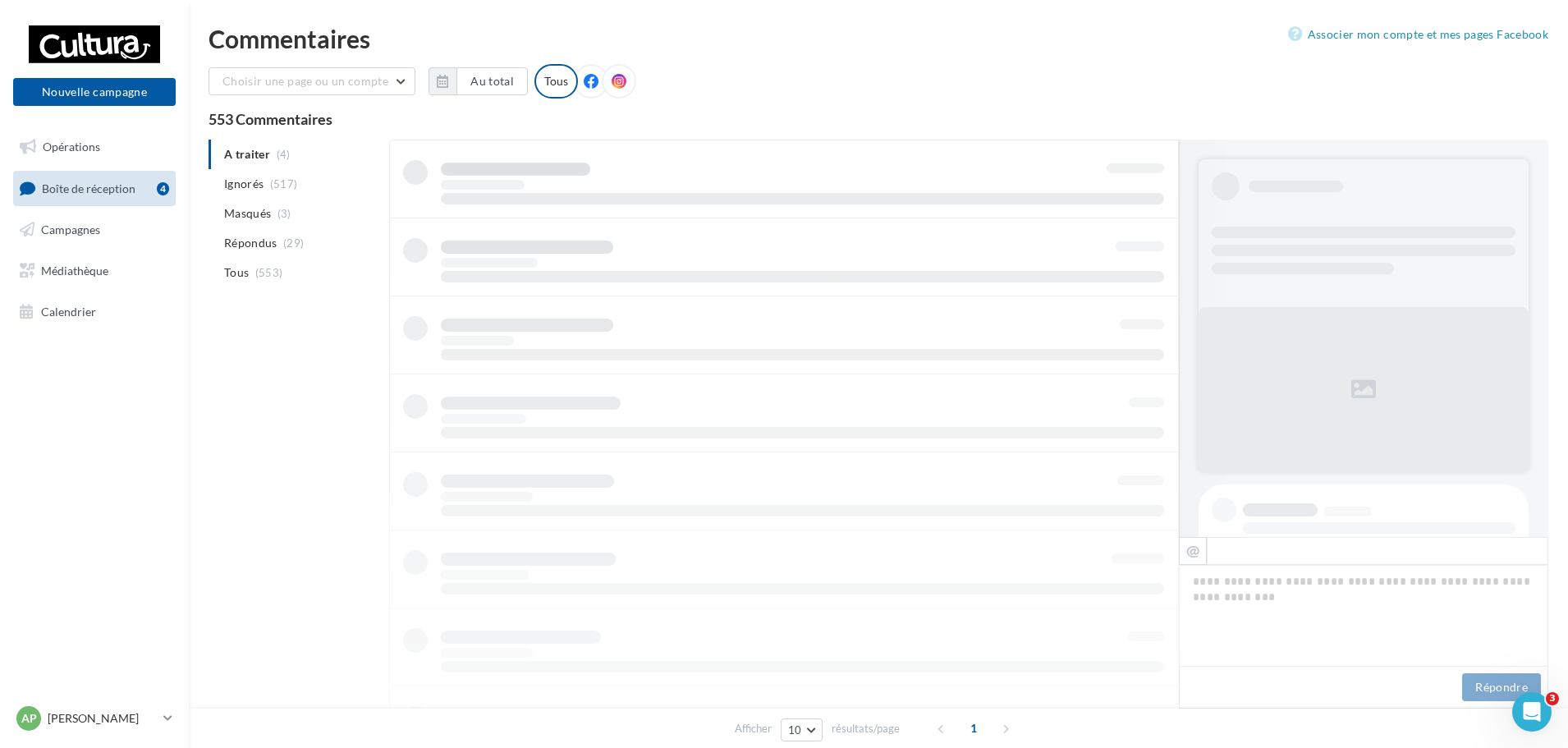
scroll to position [1, 0]
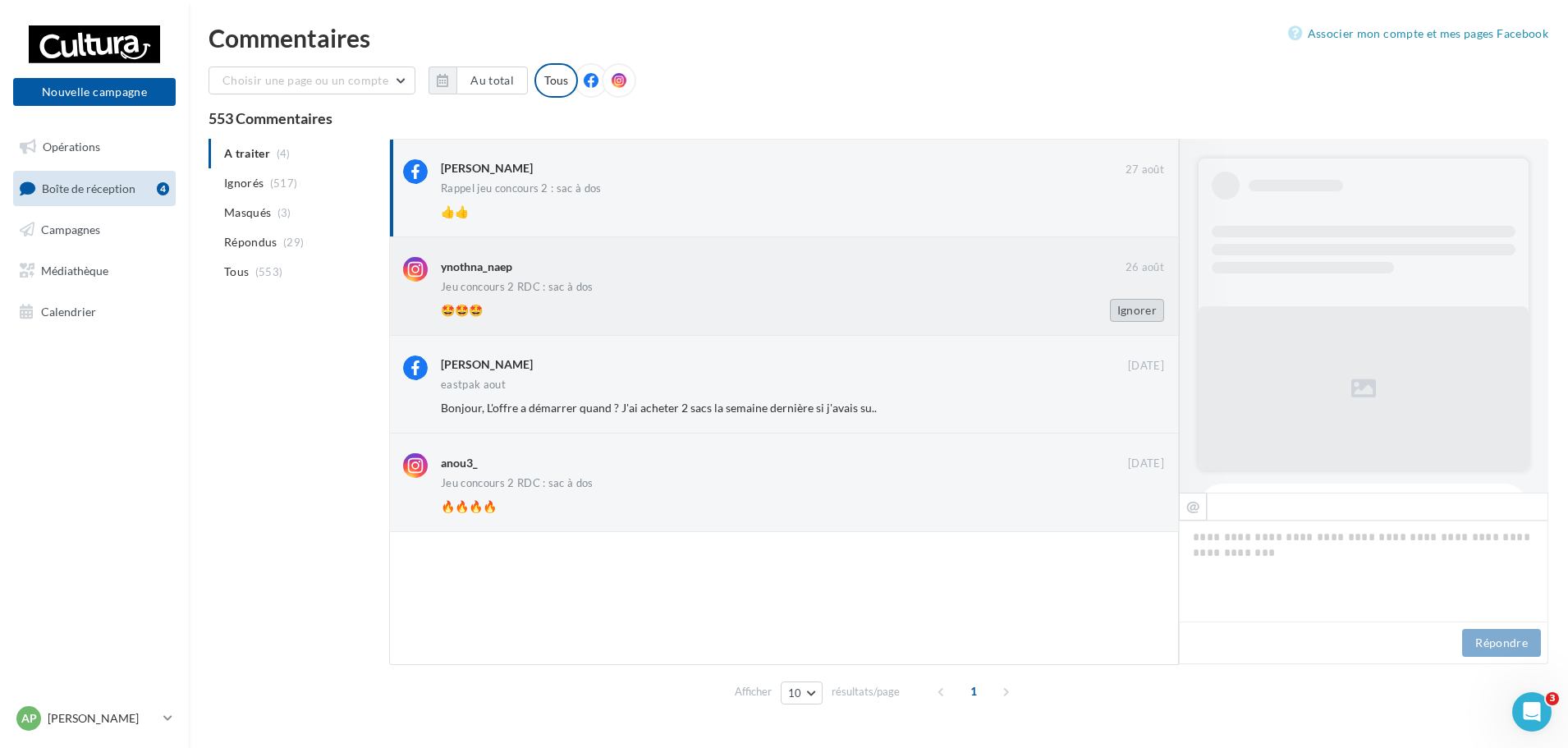
click at [1122, 306] on button "Ignorer" at bounding box center [1137, 310] width 54 height 23
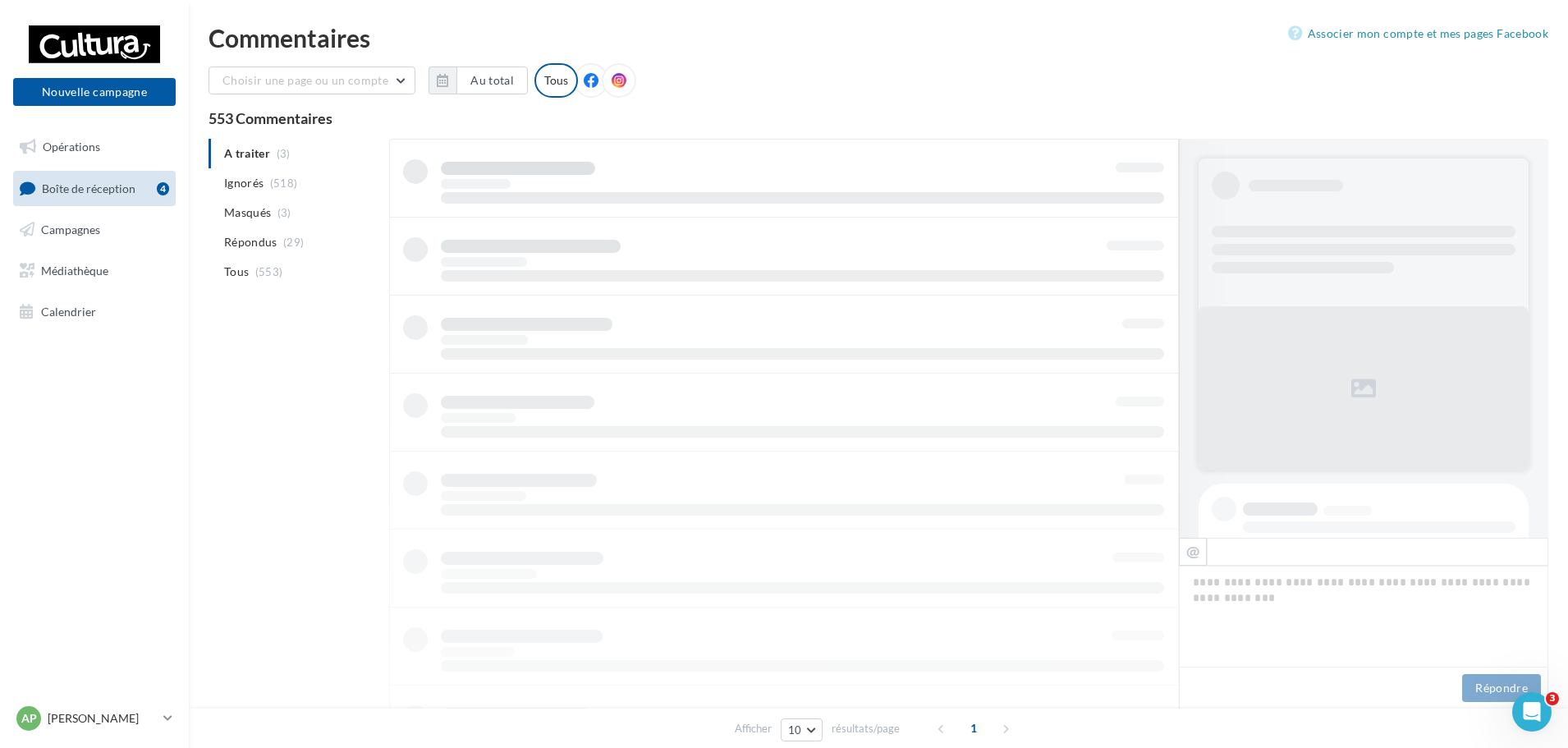
scroll to position [2, 0]
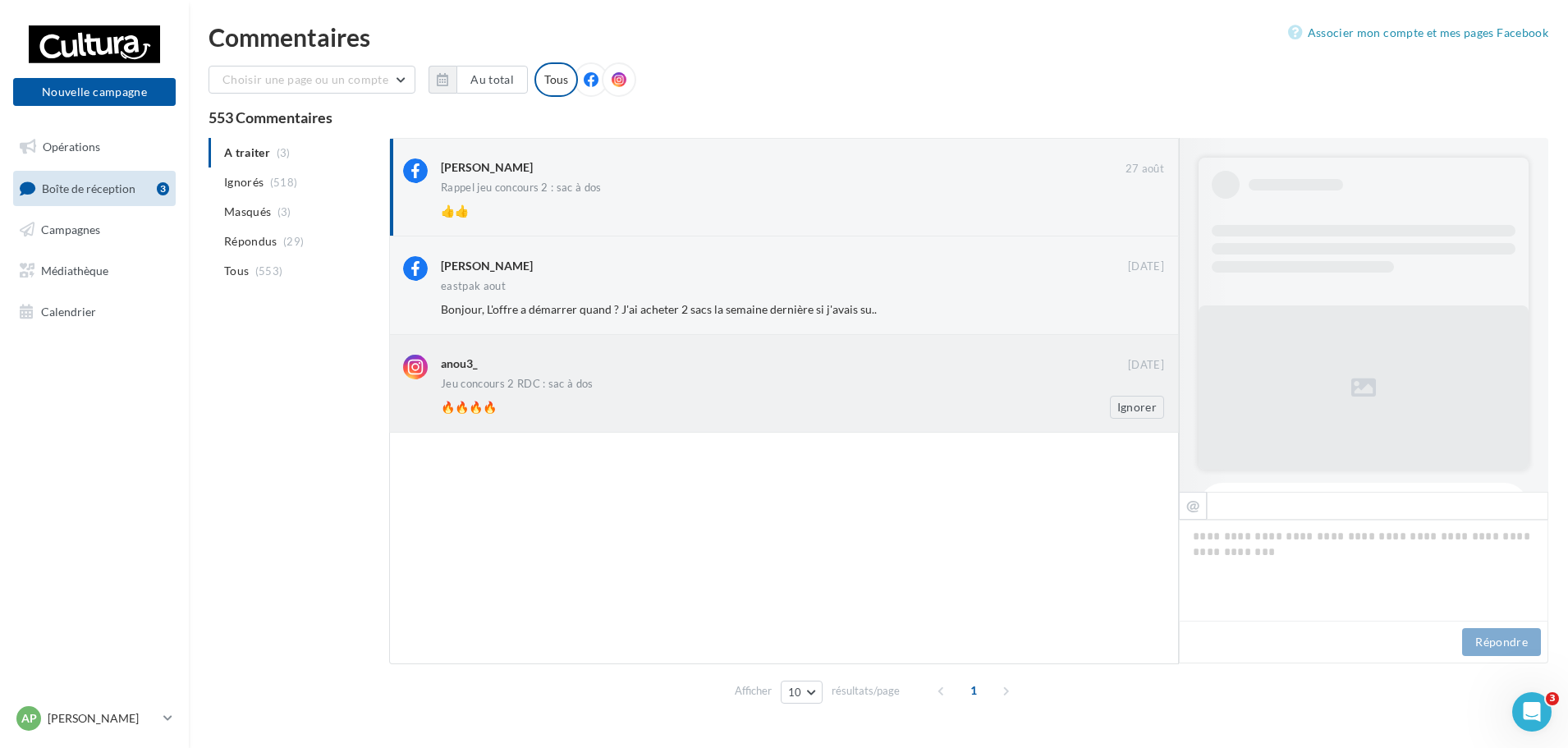
click at [792, 392] on div "Jeu concours 2 RDC : sac à dos" at bounding box center [803, 385] width 723 height 14
click at [804, 186] on div "Rappel jeu concours 2 : sac à dos" at bounding box center [803, 189] width 723 height 14
click at [1079, 60] on div "Commentaires Associer mon compte et mes pages Facebook Choisir une page ou un c…" at bounding box center [878, 368] width 1379 height 686
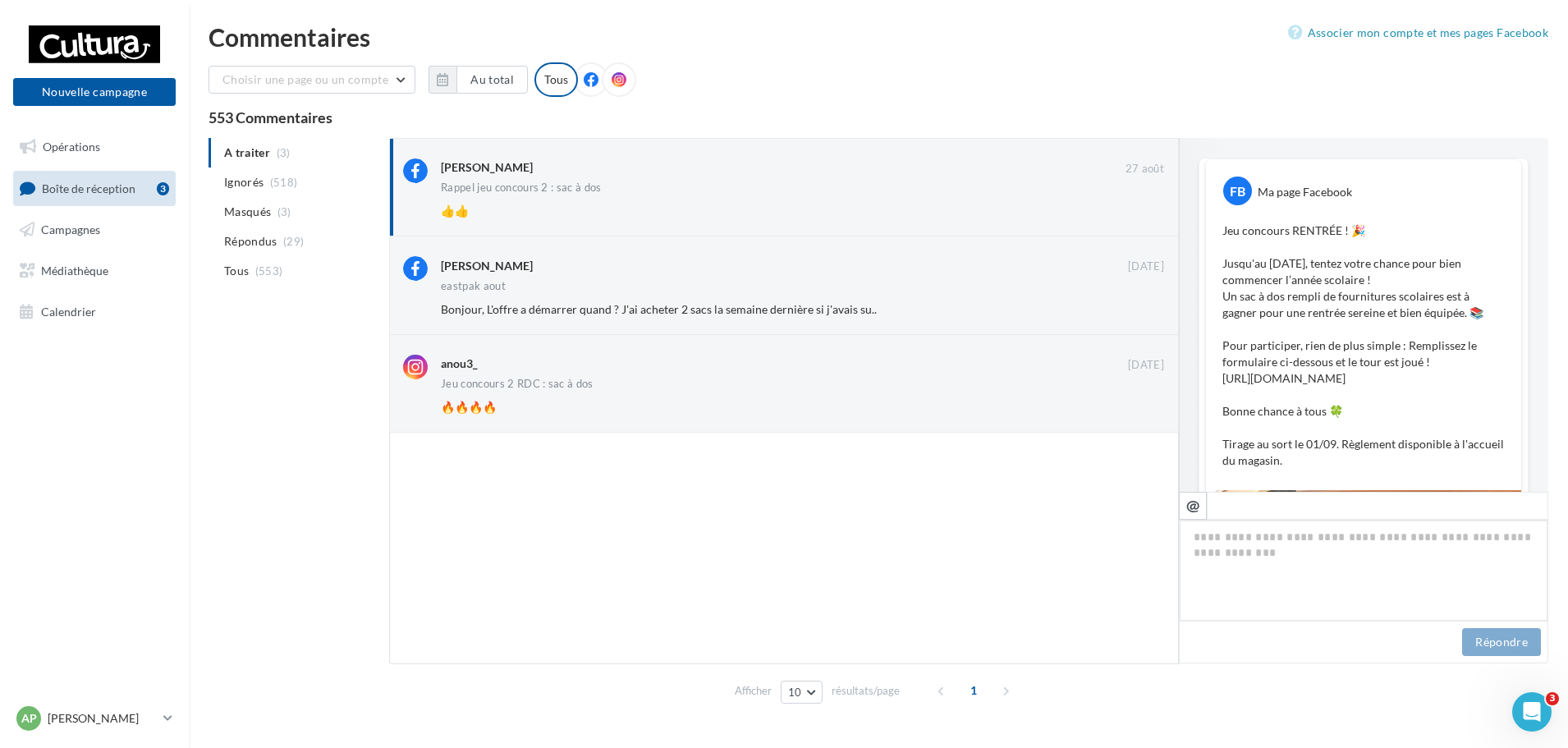
scroll to position [0, 0]
click at [66, 145] on span "Opérations" at bounding box center [71, 147] width 58 height 14
click at [85, 312] on span "Calendrier" at bounding box center [68, 311] width 55 height 14
click at [91, 307] on span "Calendrier" at bounding box center [68, 311] width 55 height 14
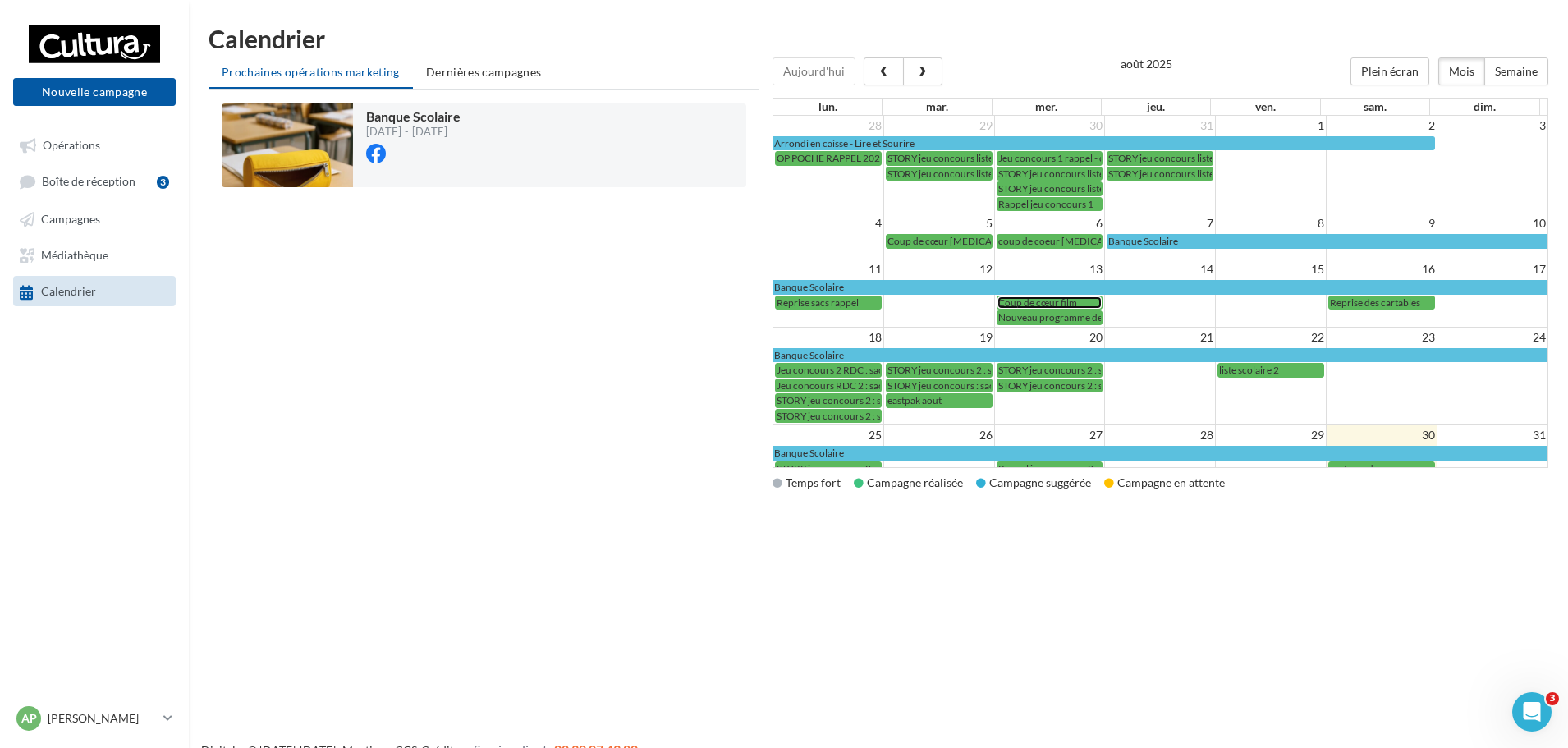
click at [1080, 302] on div "Coup de cœur film" at bounding box center [1050, 302] width 103 height 13
